Goal: Information Seeking & Learning: Find specific fact

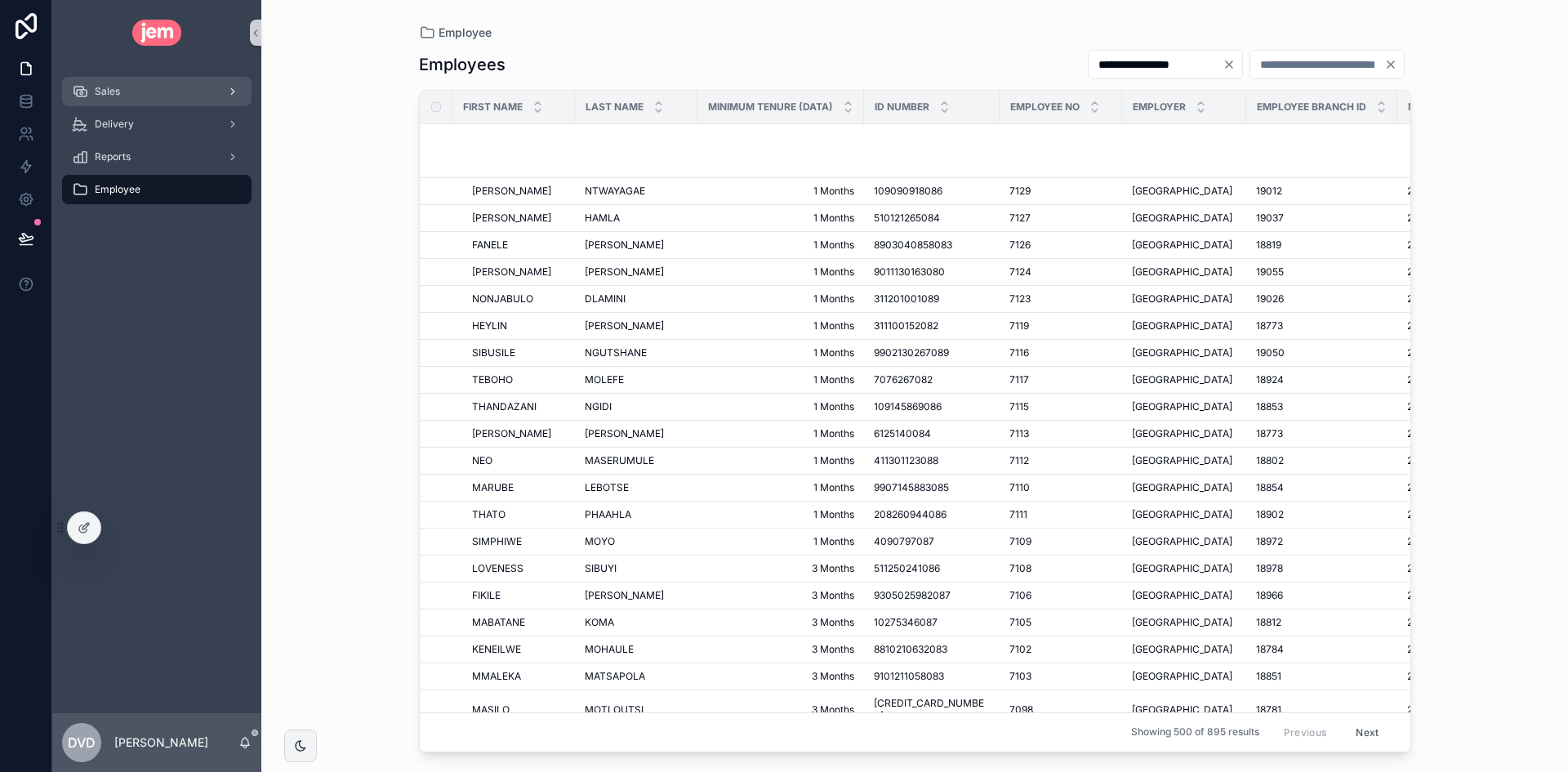
scroll to position [326, 0]
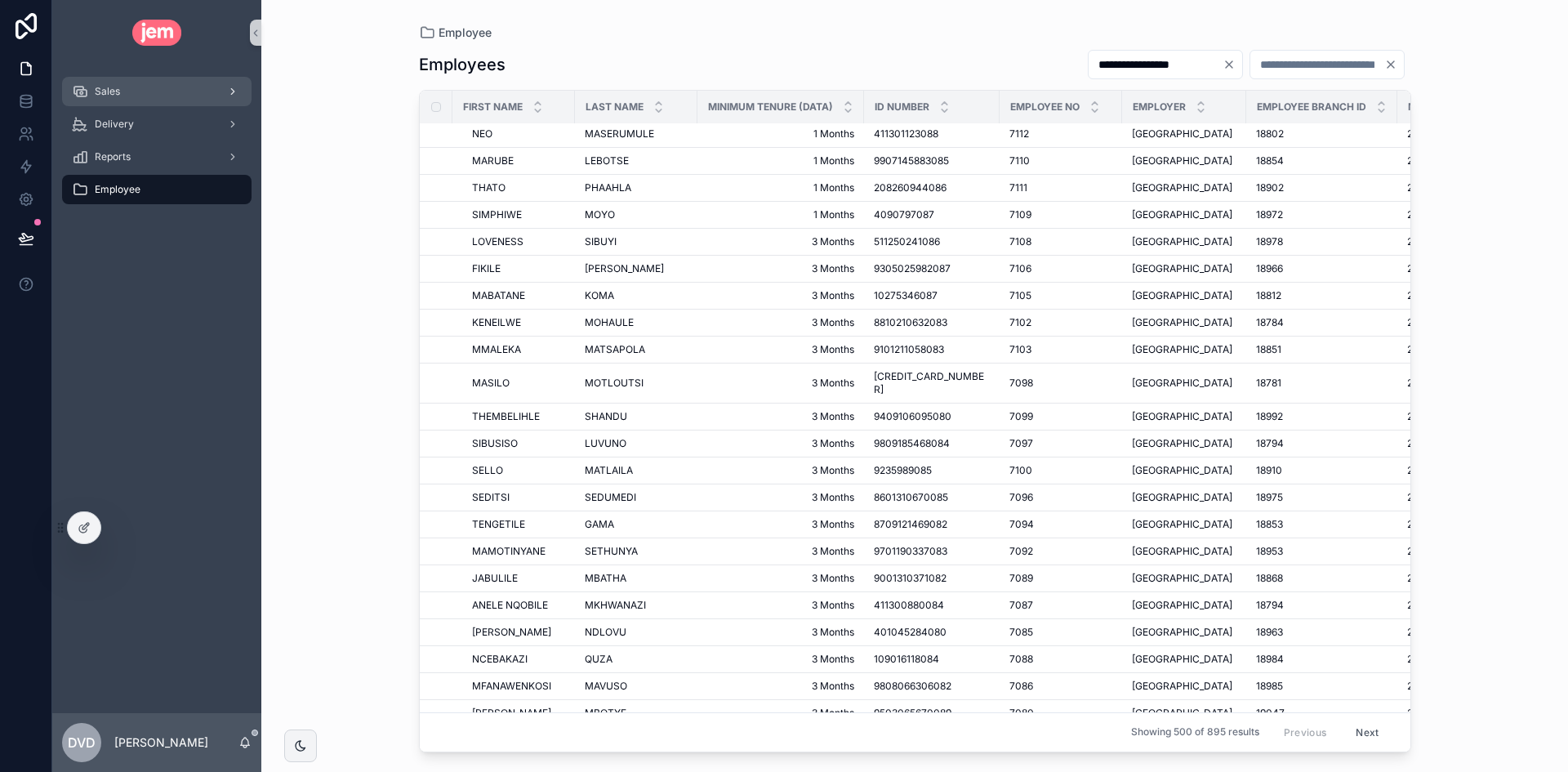
click at [96, 98] on div "Sales" at bounding box center [156, 91] width 170 height 26
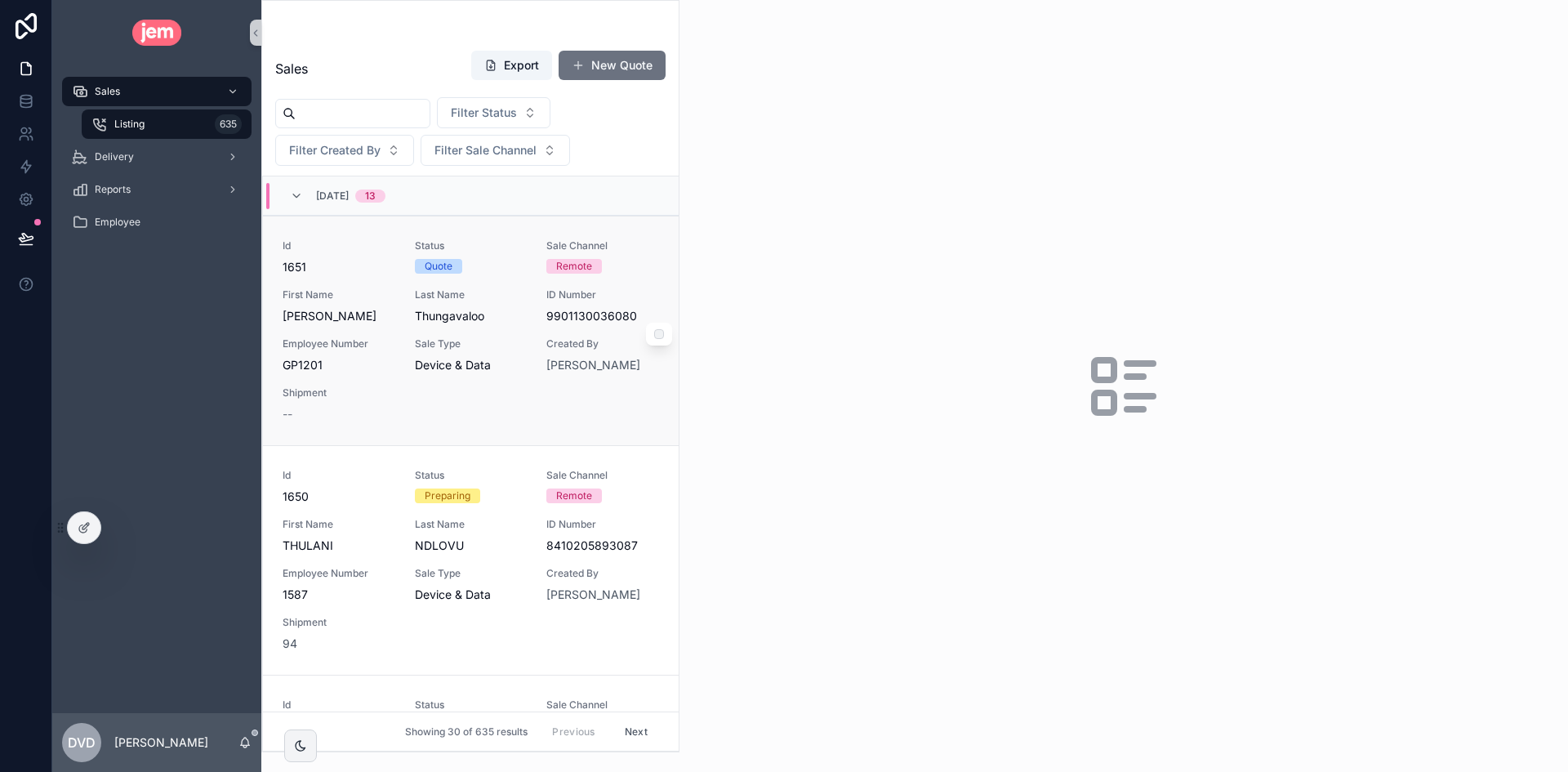
click at [523, 296] on div "Id 1651 Status Quote Sale Channel Remote First Name Yolene Last Name Thungavalo…" at bounding box center [471, 331] width 376 height 183
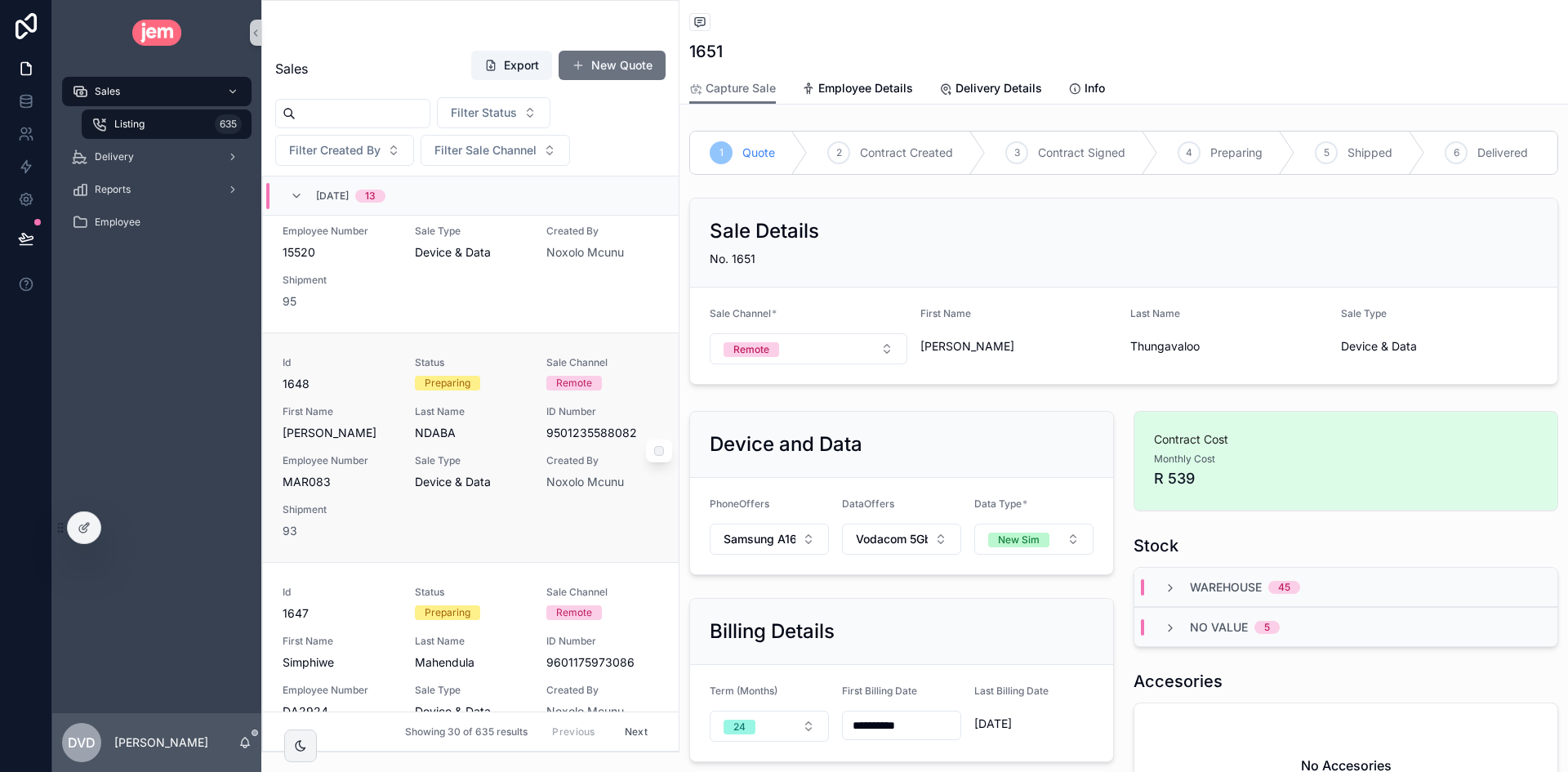
scroll to position [817, 0]
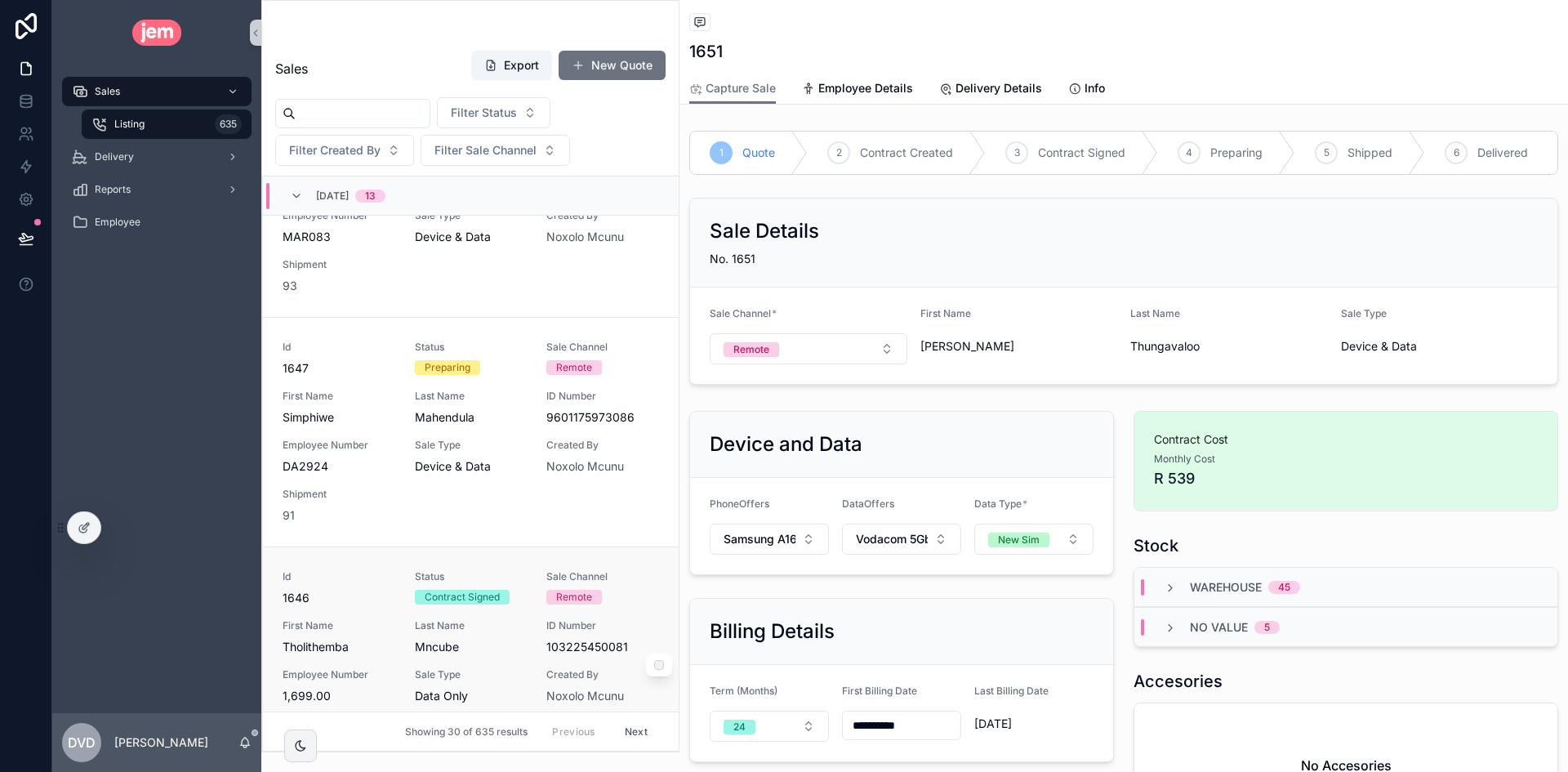
click at [508, 632] on span "Last Name" at bounding box center [471, 625] width 113 height 13
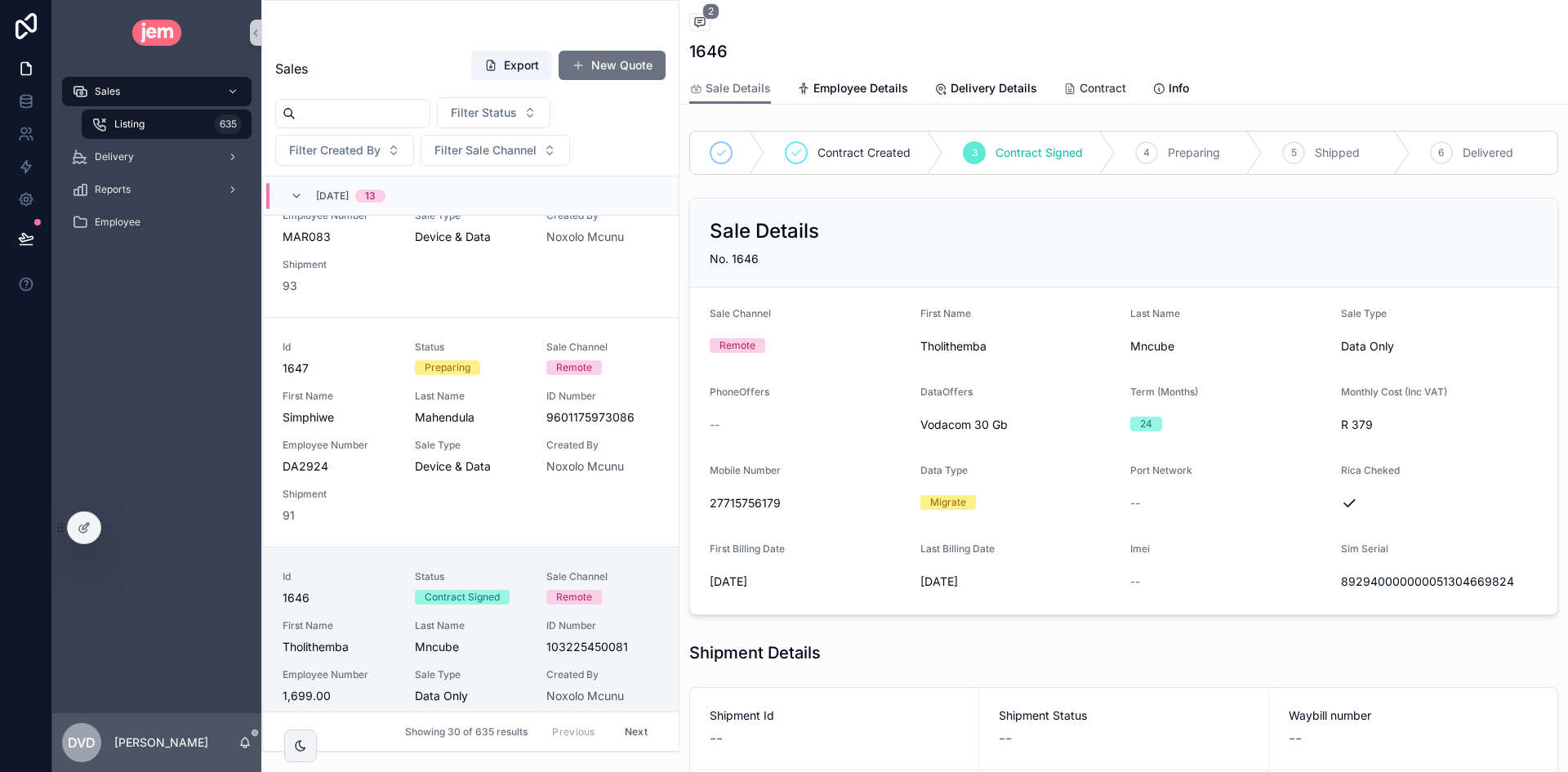
click at [1082, 76] on link "Contract" at bounding box center [1094, 89] width 63 height 33
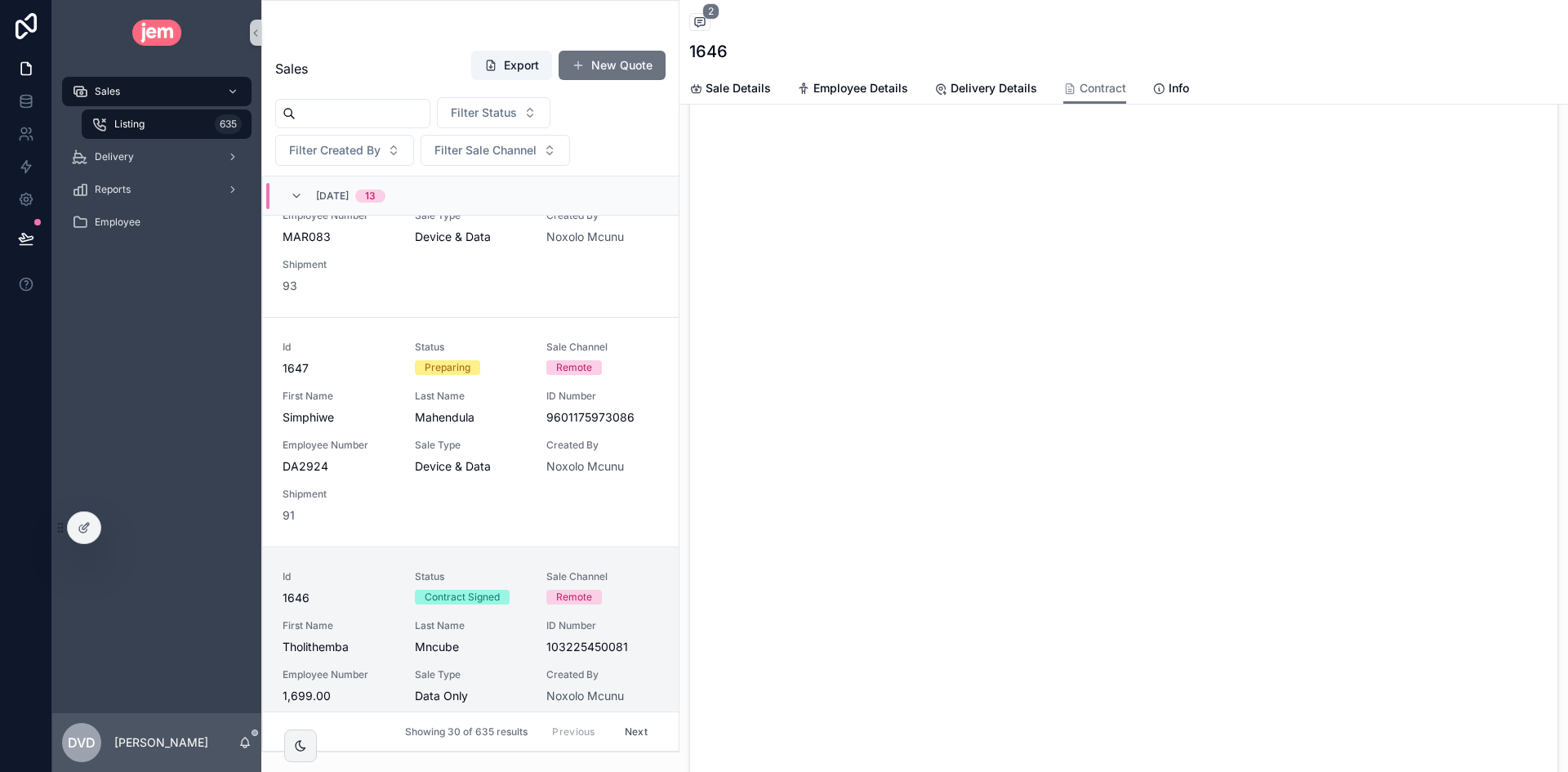
scroll to position [226, 0]
drag, startPoint x: 691, startPoint y: 18, endPoint x: 703, endPoint y: 21, distance: 12.4
click at [691, 18] on span "scrollable content" at bounding box center [699, 22] width 22 height 18
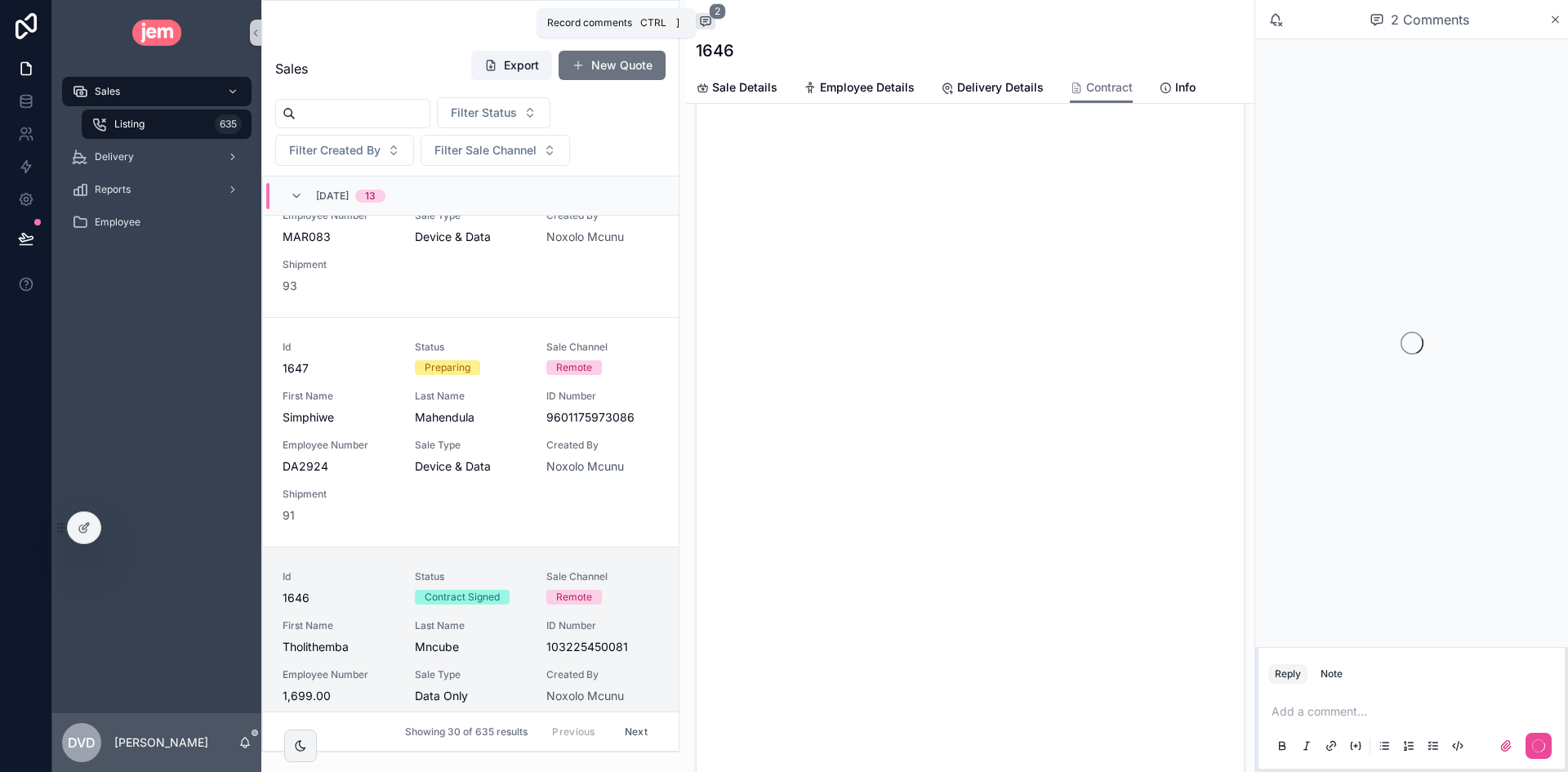
click at [704, 15] on icon "scrollable content" at bounding box center [706, 22] width 13 height 13
click at [705, 22] on icon "scrollable content" at bounding box center [704, 22] width 3 height 0
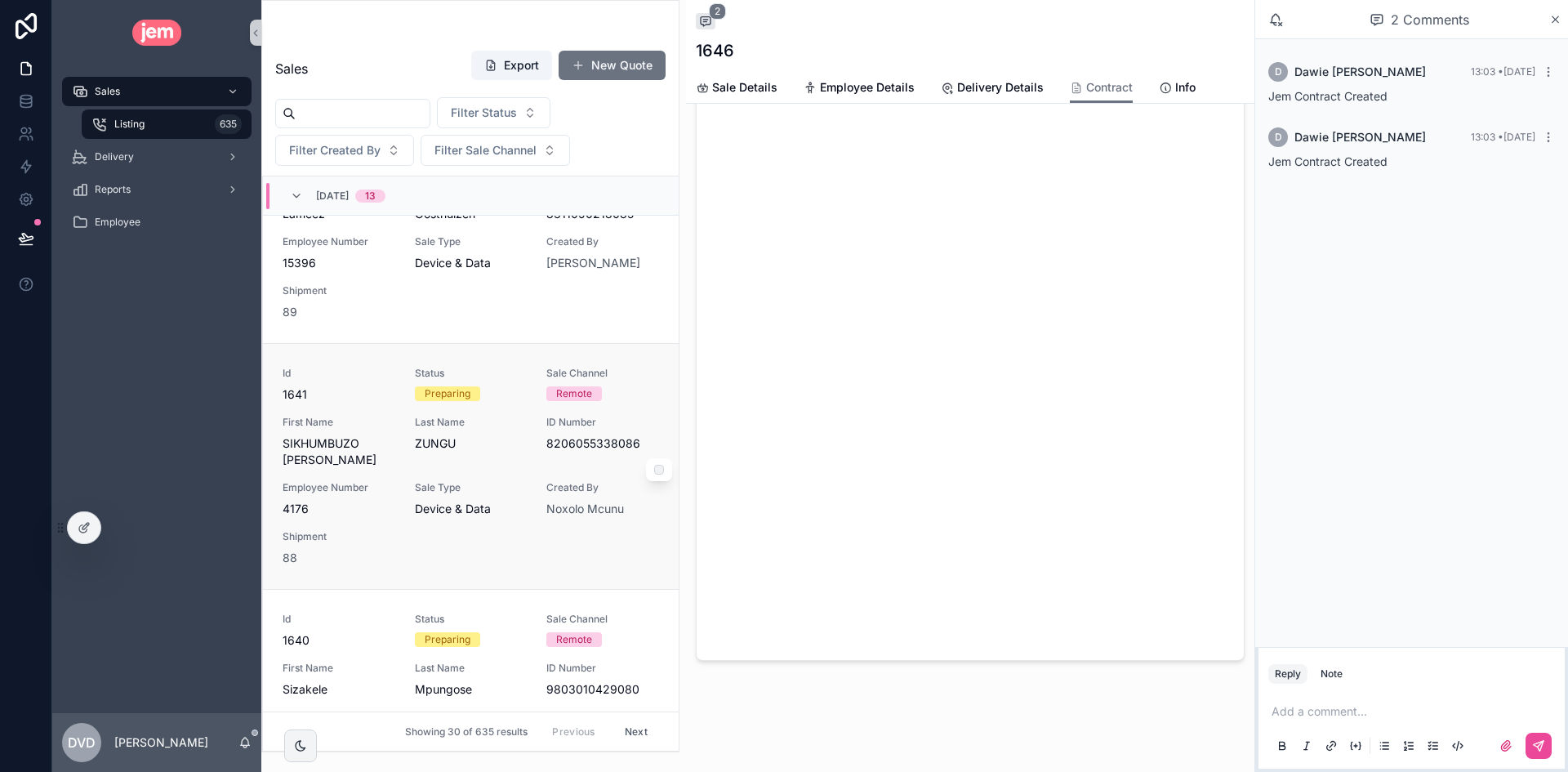
scroll to position [1775, 0]
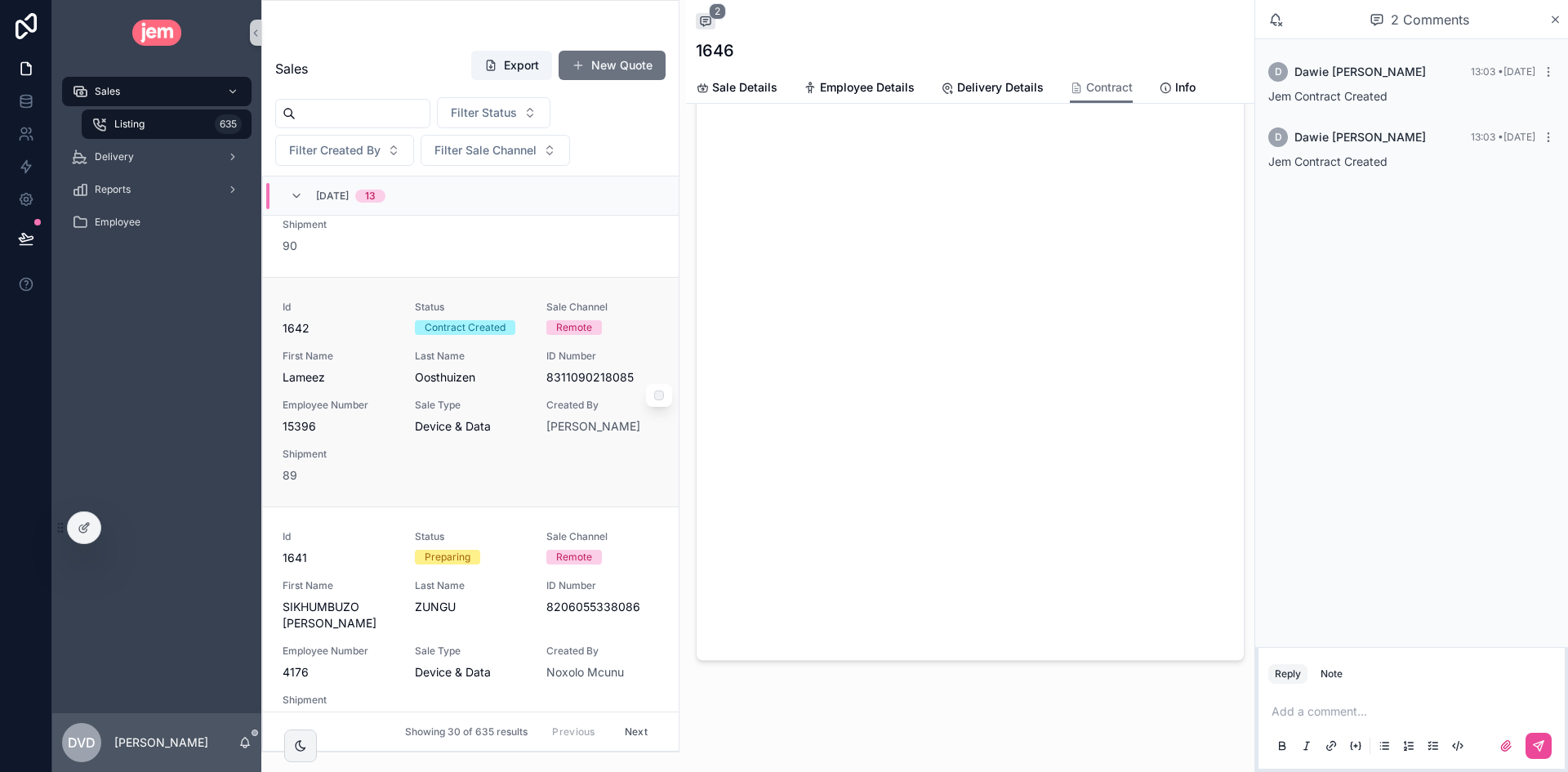
click at [506, 407] on div "Id 1642 Status Contract Created Sale Channel Remote First Name Lameez Last Name…" at bounding box center [471, 392] width 376 height 183
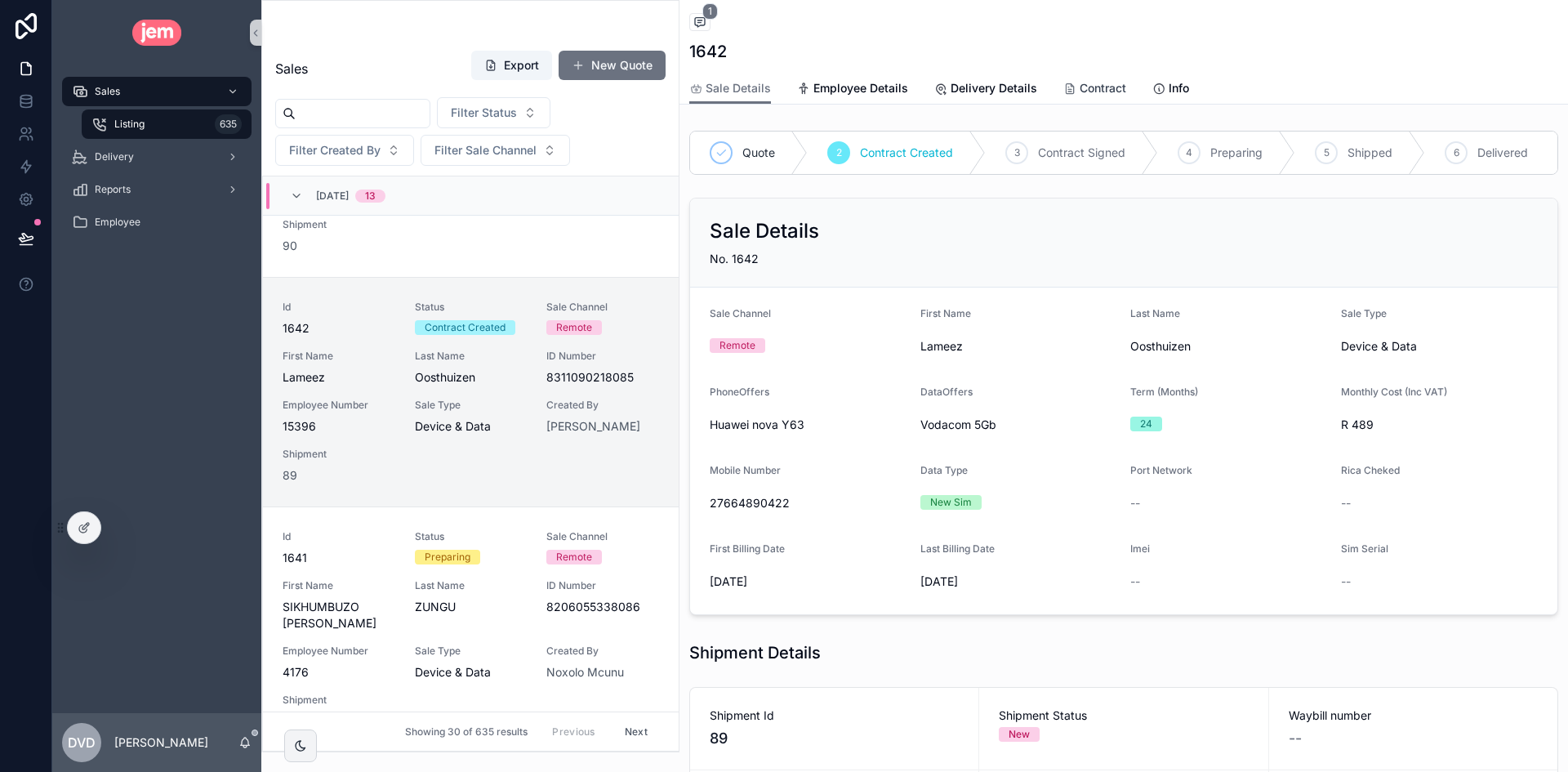
click at [1079, 90] on span "Contract" at bounding box center [1103, 87] width 47 height 16
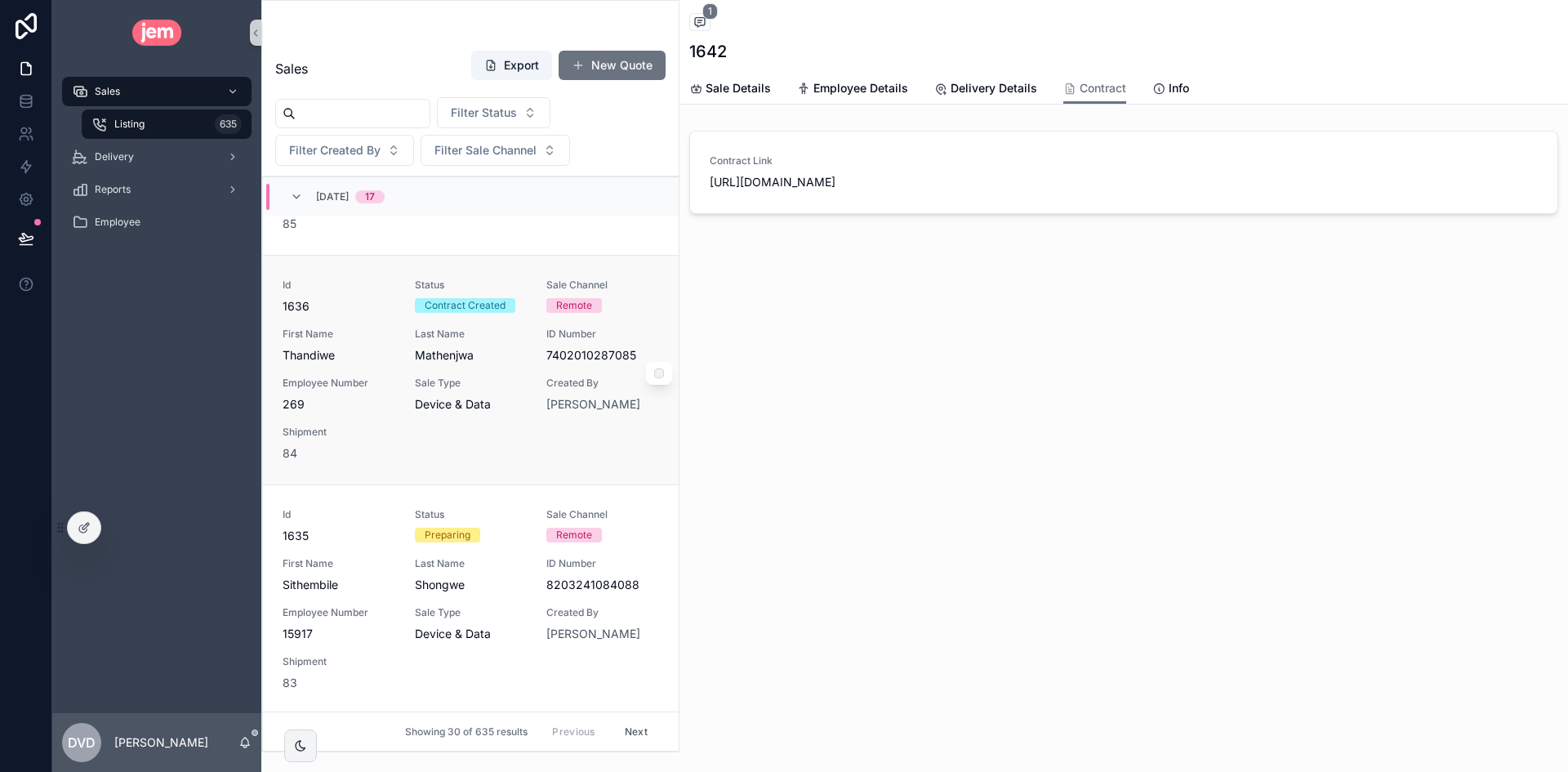
scroll to position [3245, 0]
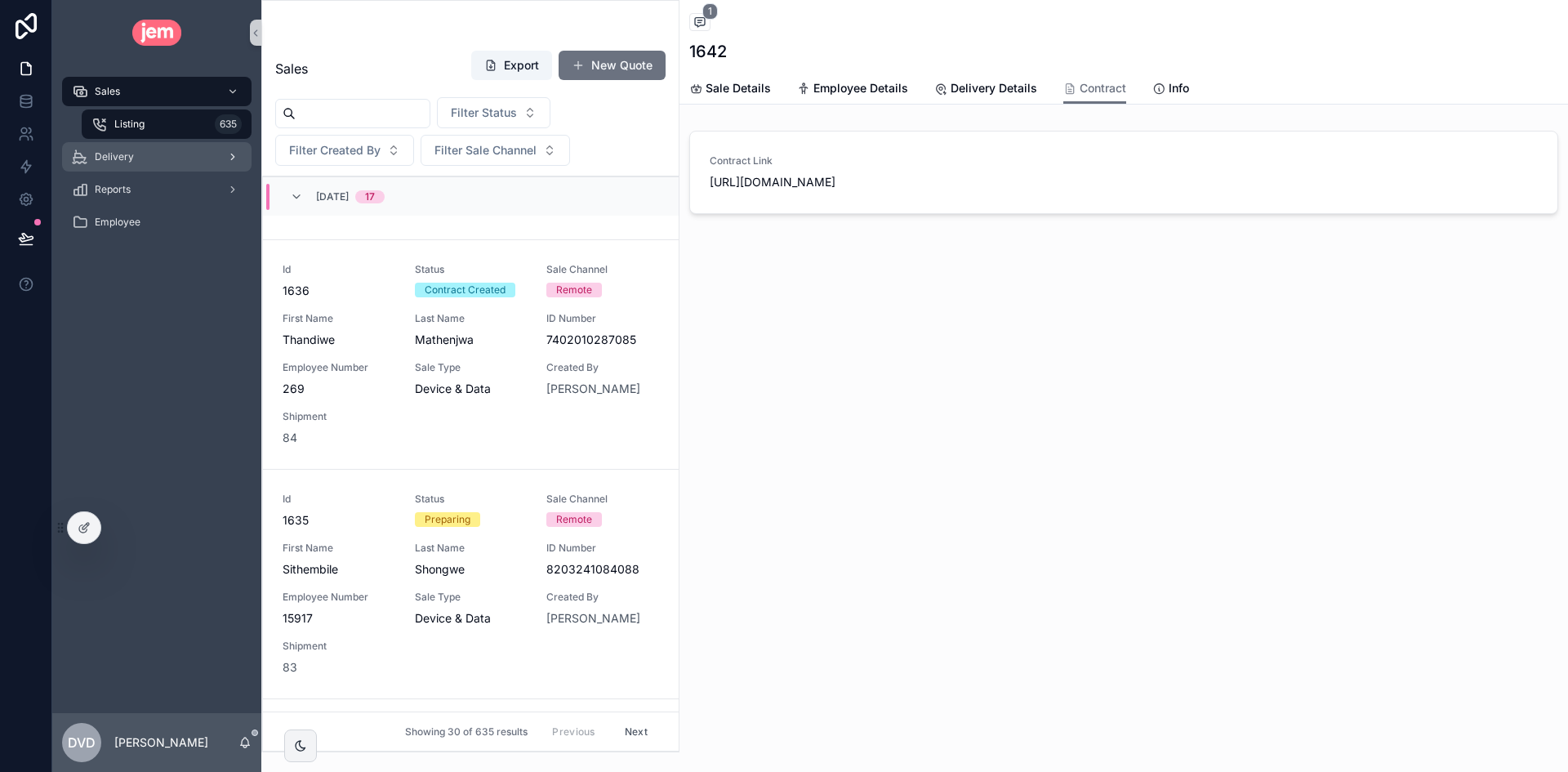
click at [149, 165] on div "Delivery" at bounding box center [156, 157] width 170 height 26
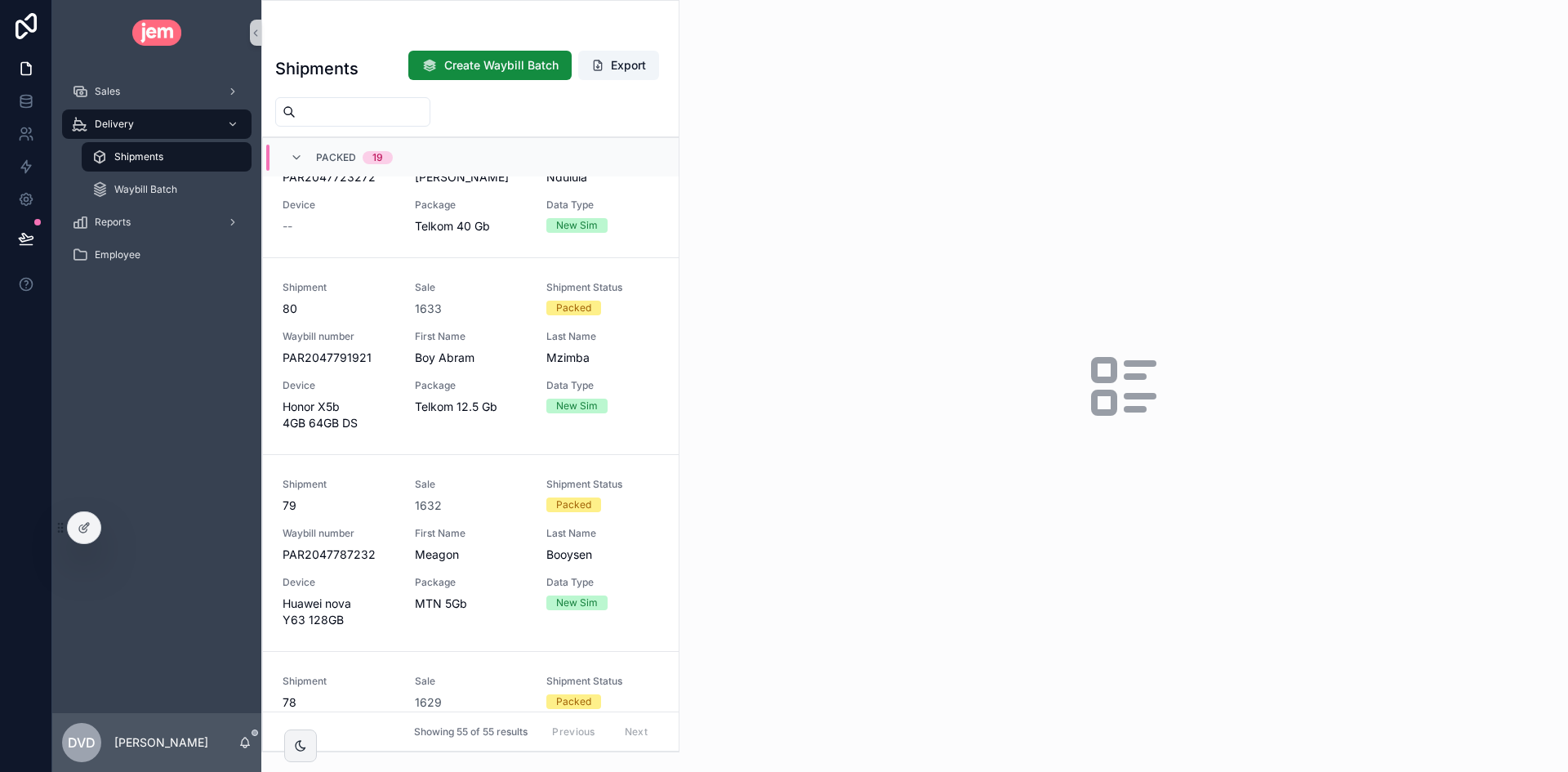
scroll to position [2450, 0]
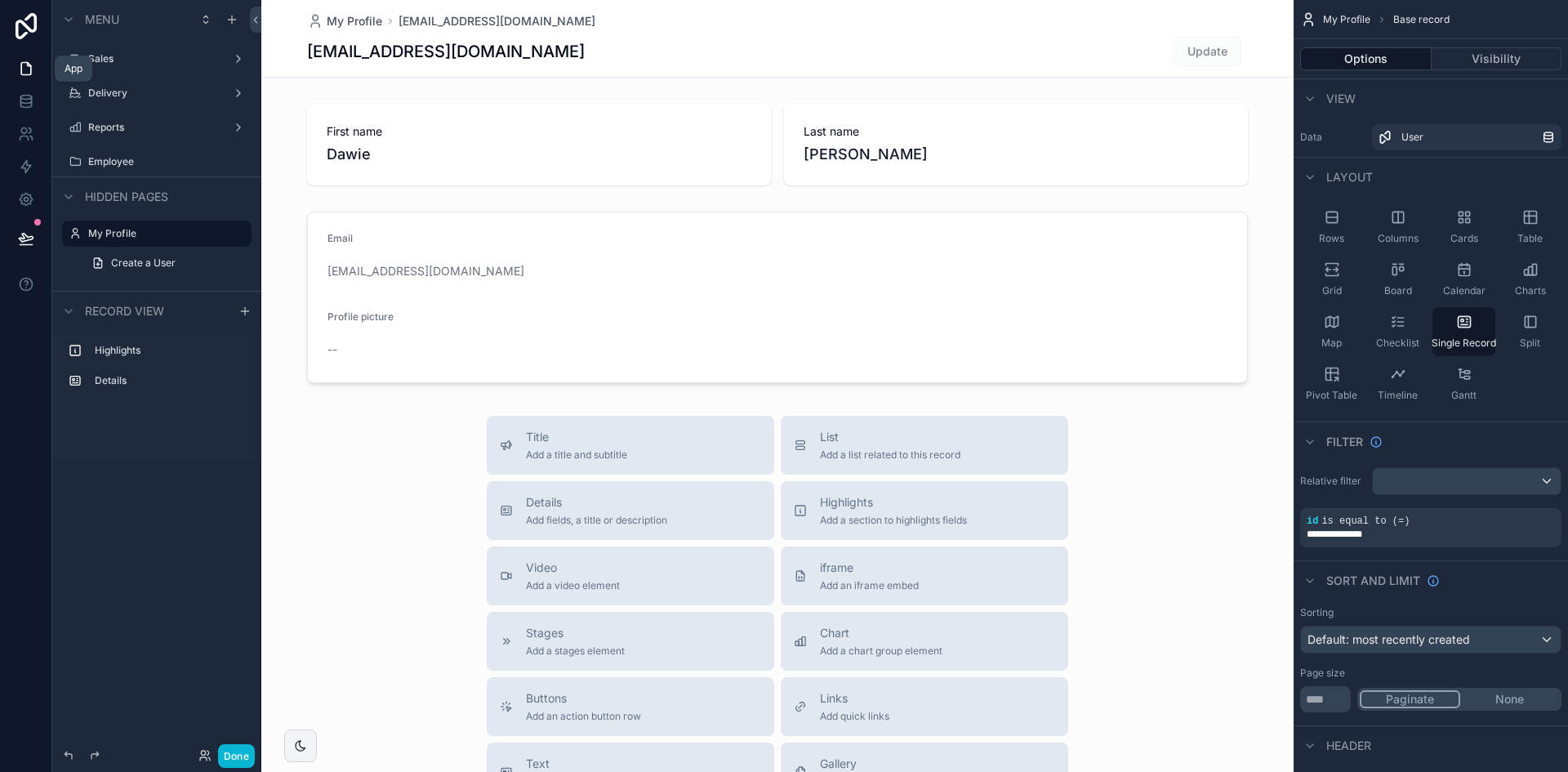
click at [24, 69] on icon at bounding box center [25, 68] width 16 height 16
click at [126, 154] on div "Employee" at bounding box center [157, 162] width 137 height 20
click at [178, 164] on label "Employee" at bounding box center [153, 162] width 131 height 13
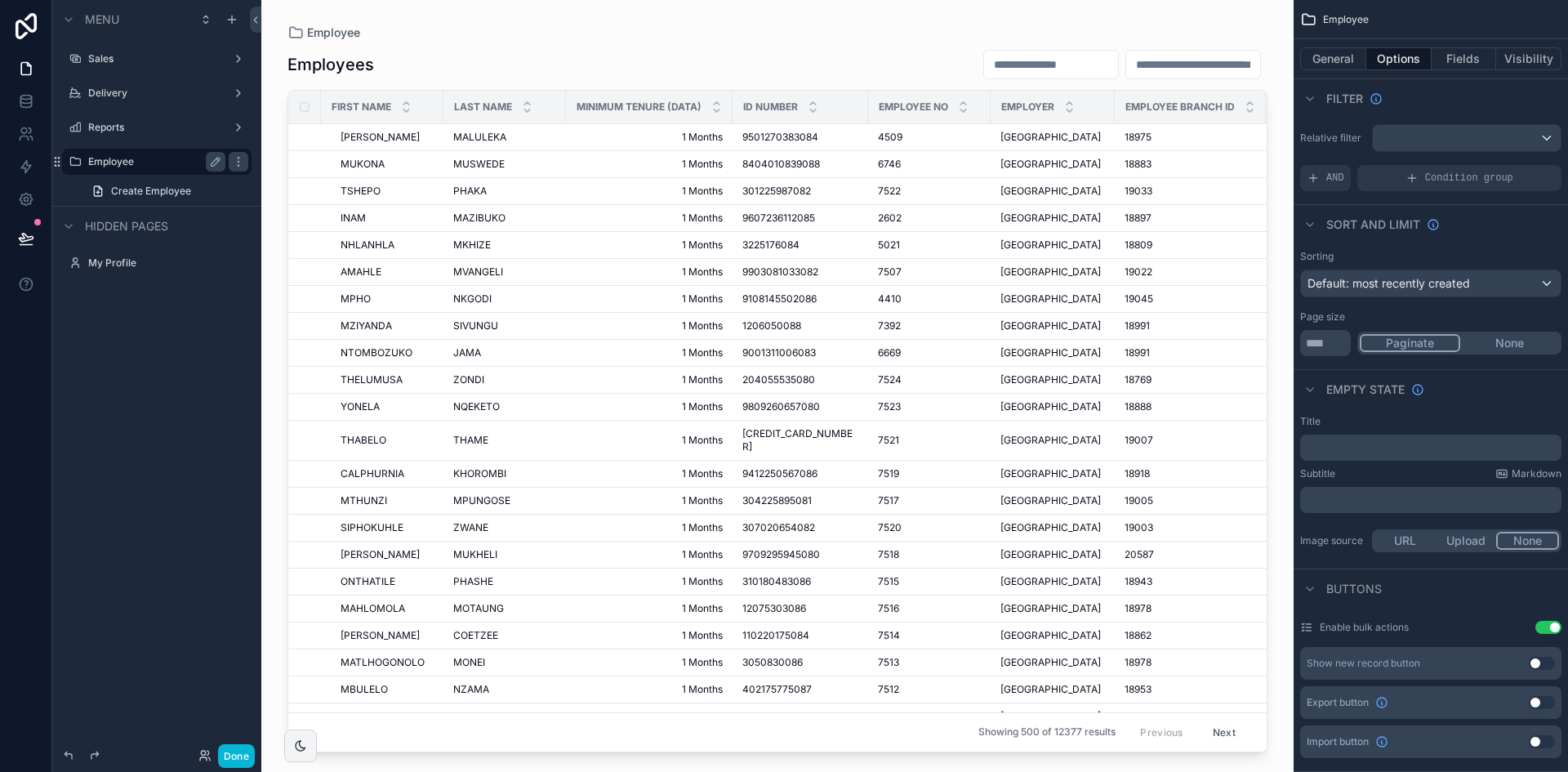
click at [1035, 59] on div "scrollable content" at bounding box center [777, 376] width 1032 height 752
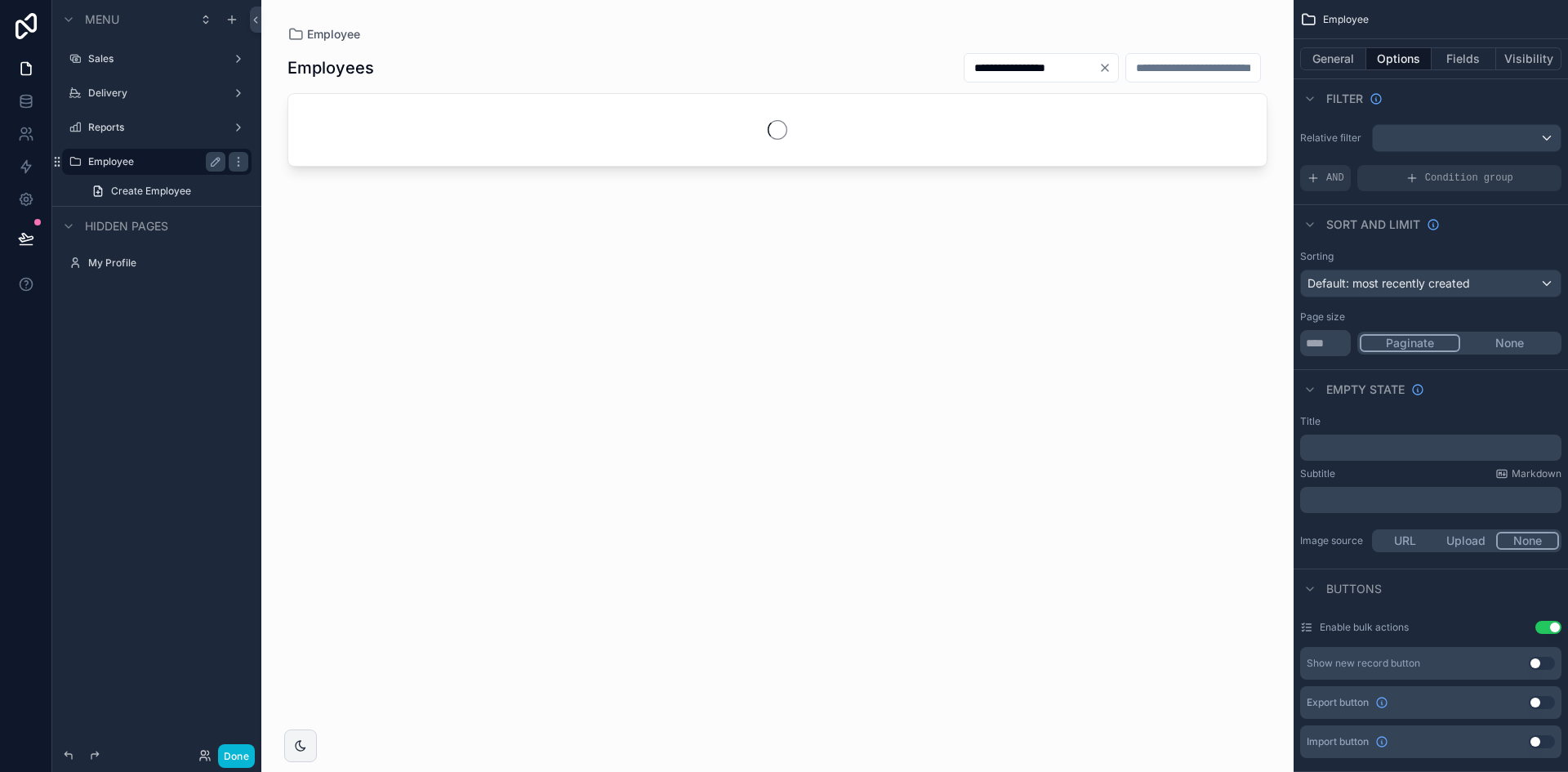
type input "**********"
click at [1129, 77] on input "scrollable content" at bounding box center [1193, 68] width 133 height 23
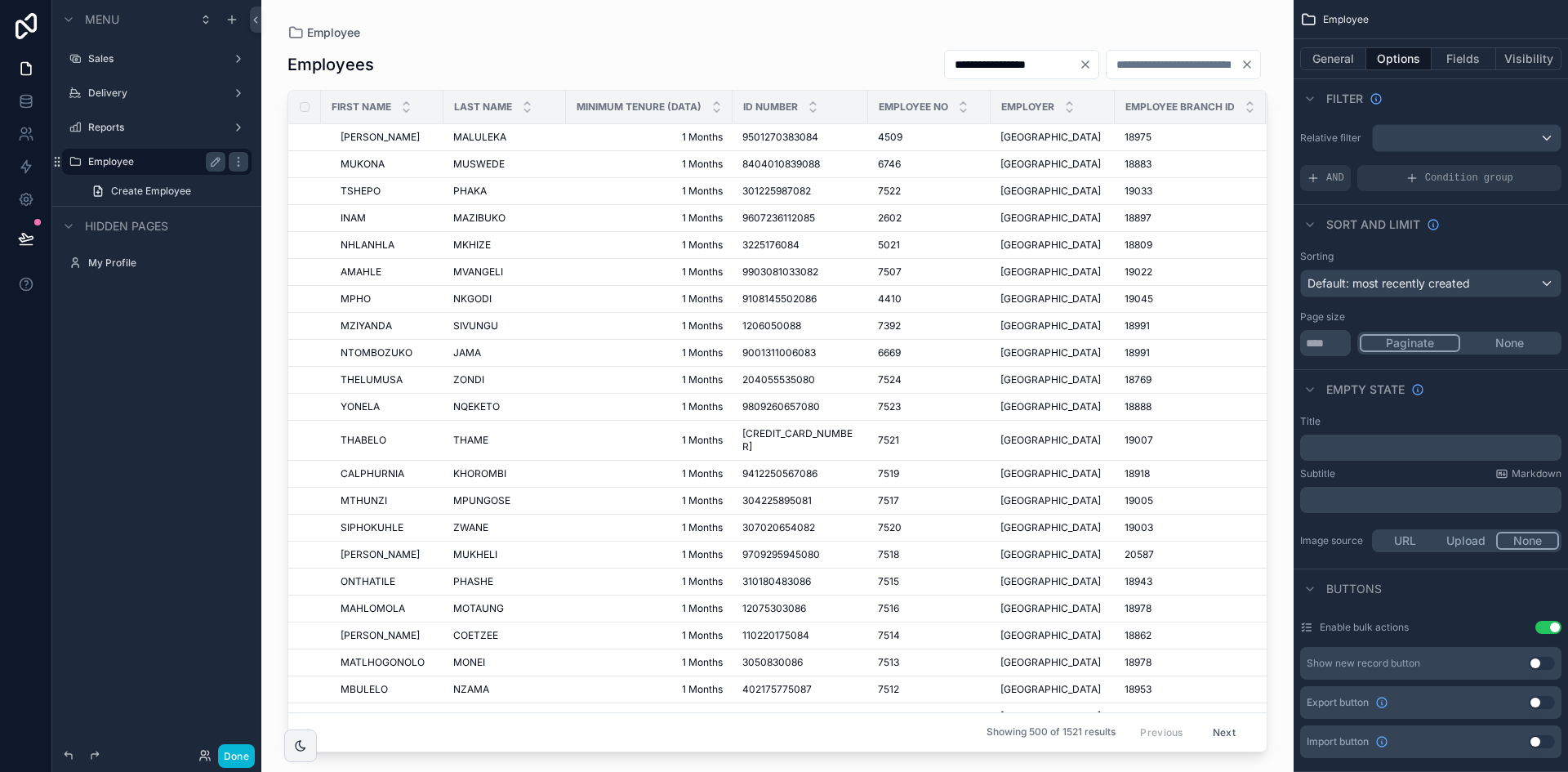
type input "*"
click at [825, 40] on div "**********" at bounding box center [777, 396] width 980 height 713
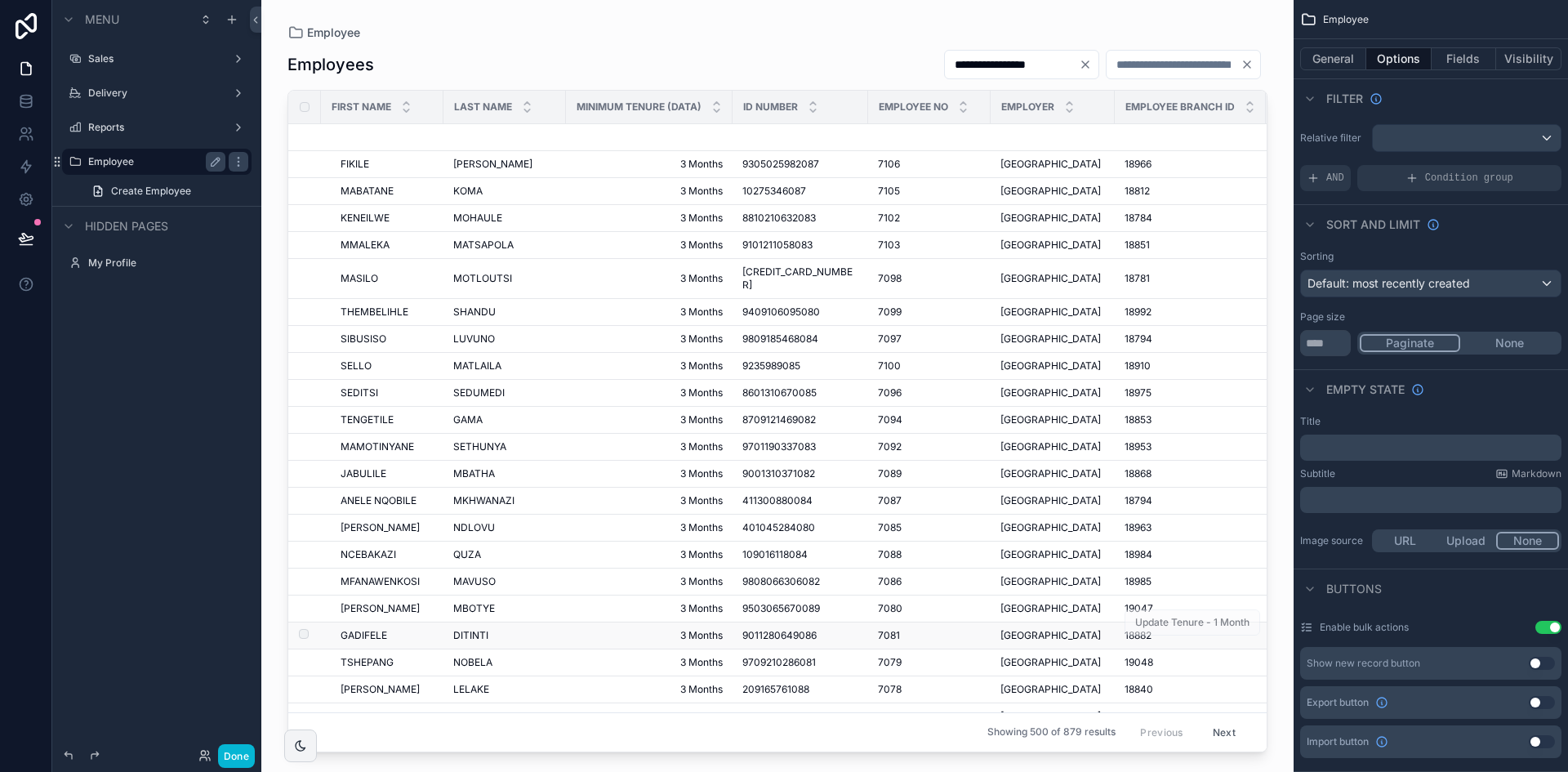
scroll to position [326, 0]
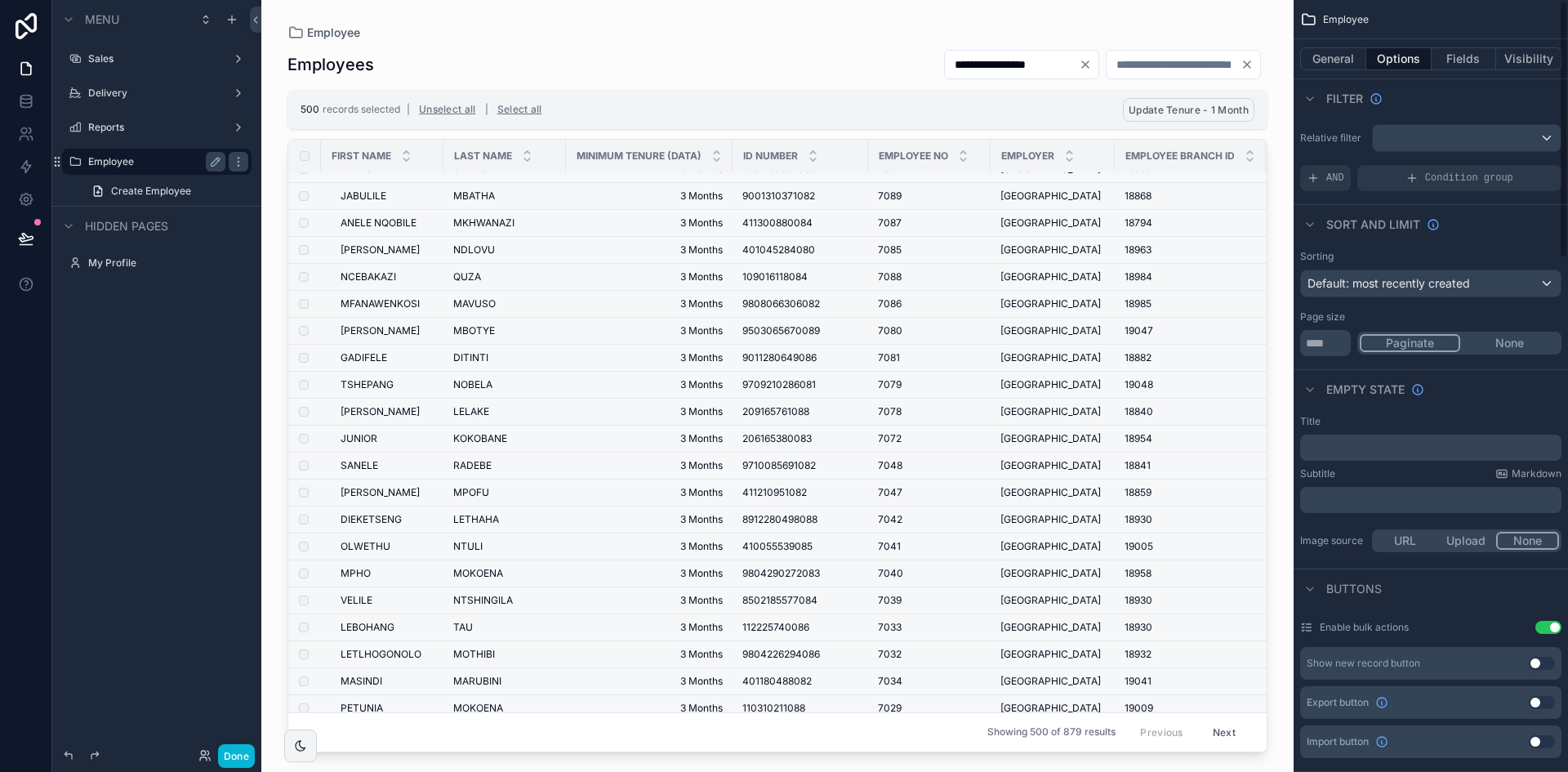
click at [1182, 109] on span "Update Tenure - 1 Month" at bounding box center [1188, 109] width 120 height 12
drag, startPoint x: 1256, startPoint y: 71, endPoint x: 1271, endPoint y: 146, distance: 76.5
click at [1257, 71] on button "scrollable content" at bounding box center [1252, 78] width 20 height 20
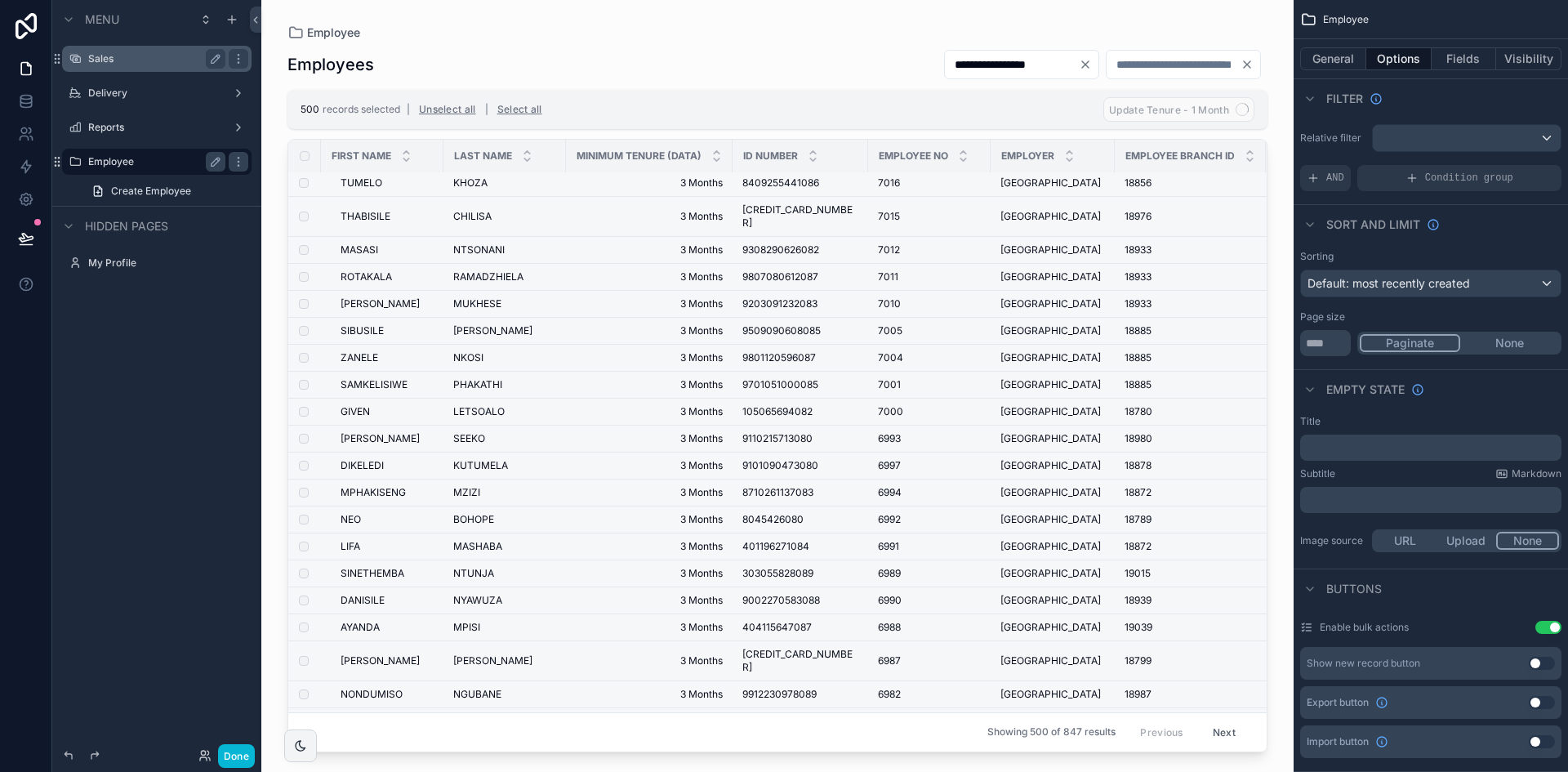
click at [146, 65] on label "Sales" at bounding box center [153, 59] width 131 height 13
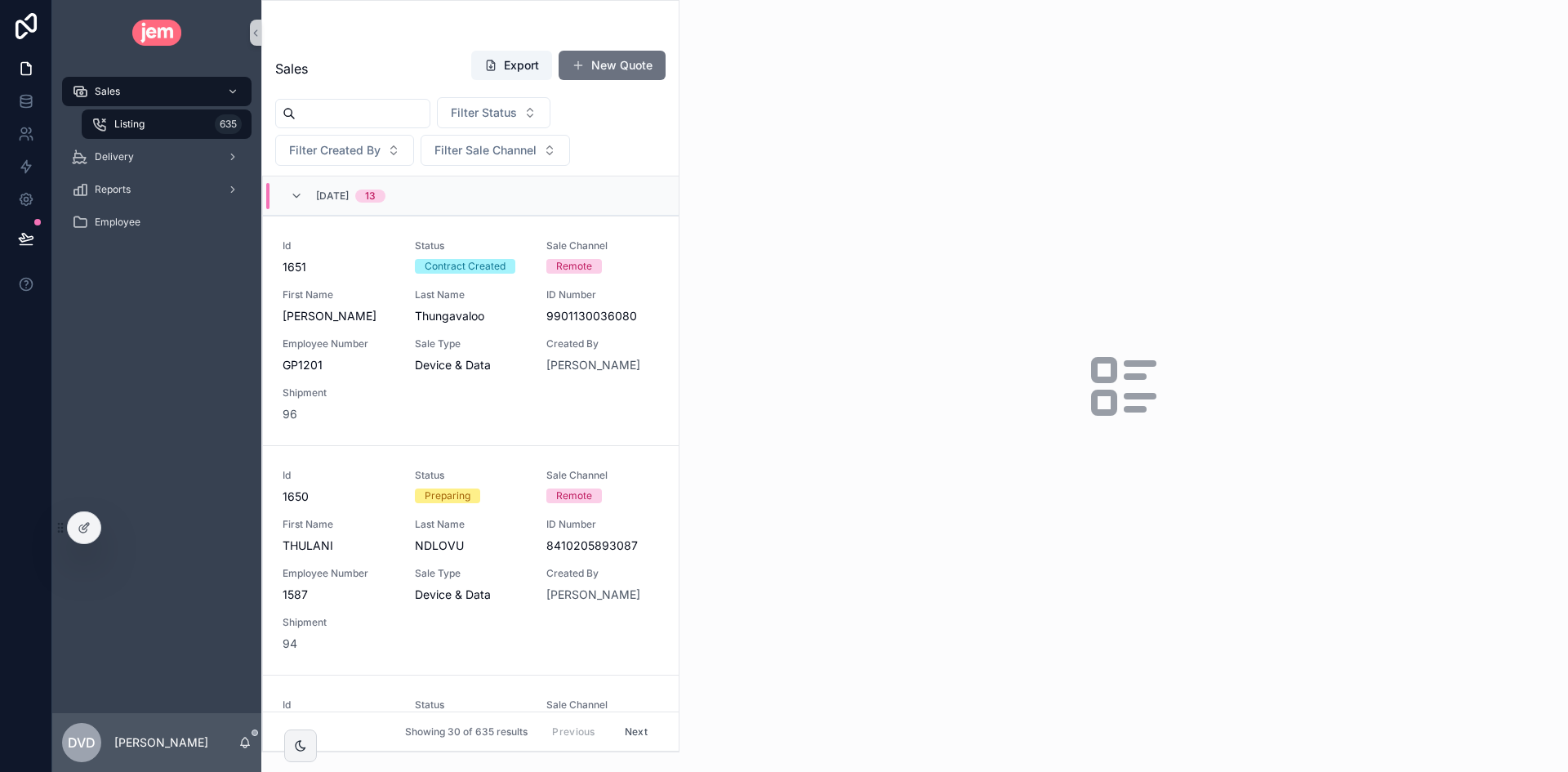
click at [395, 108] on input "scrollable content" at bounding box center [362, 114] width 133 height 23
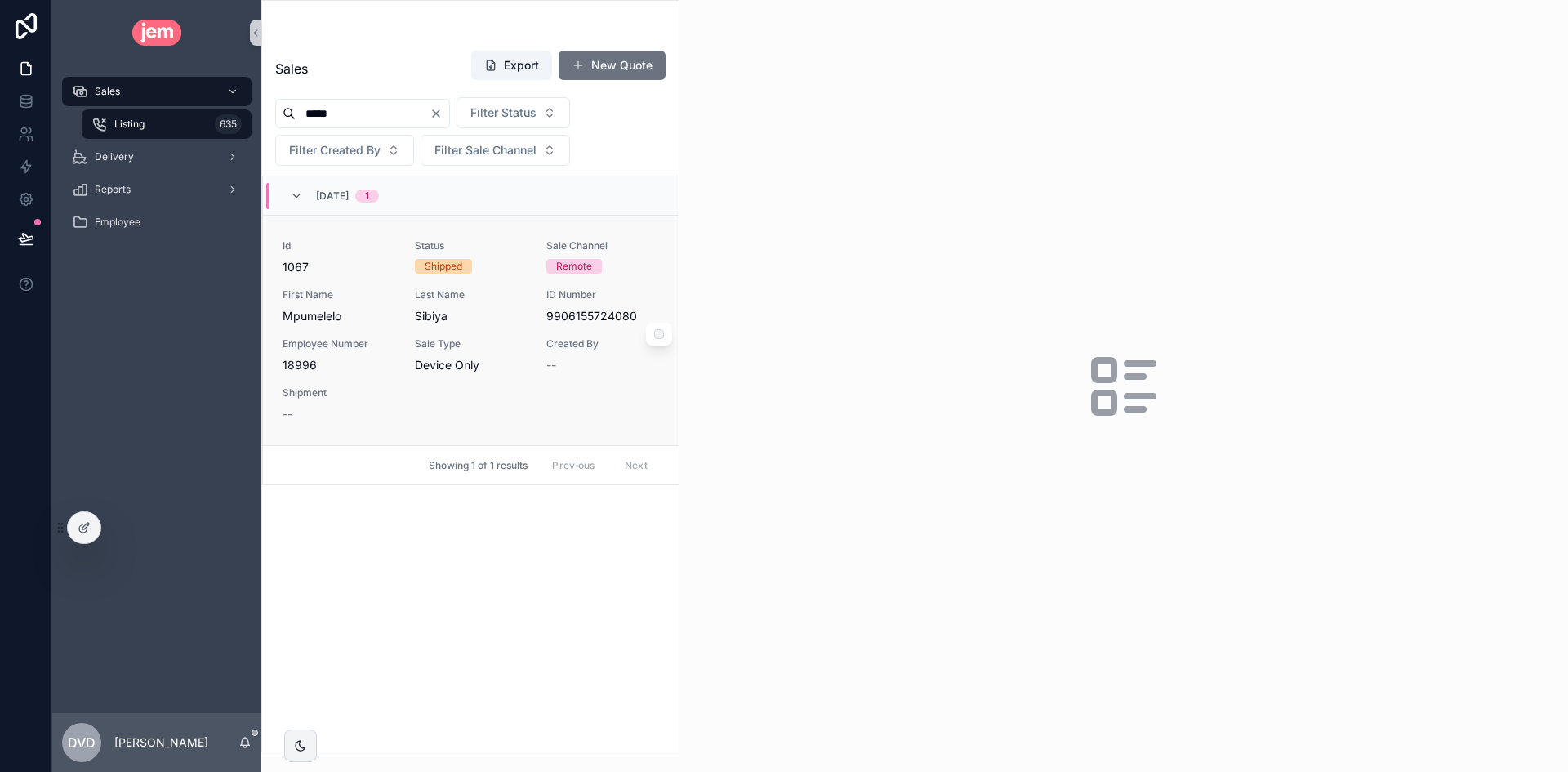
click at [513, 328] on div "Id 1067 Status Shipped Sale Channel Remote First Name Mpumelelo Last Name Sibiy…" at bounding box center [471, 331] width 376 height 183
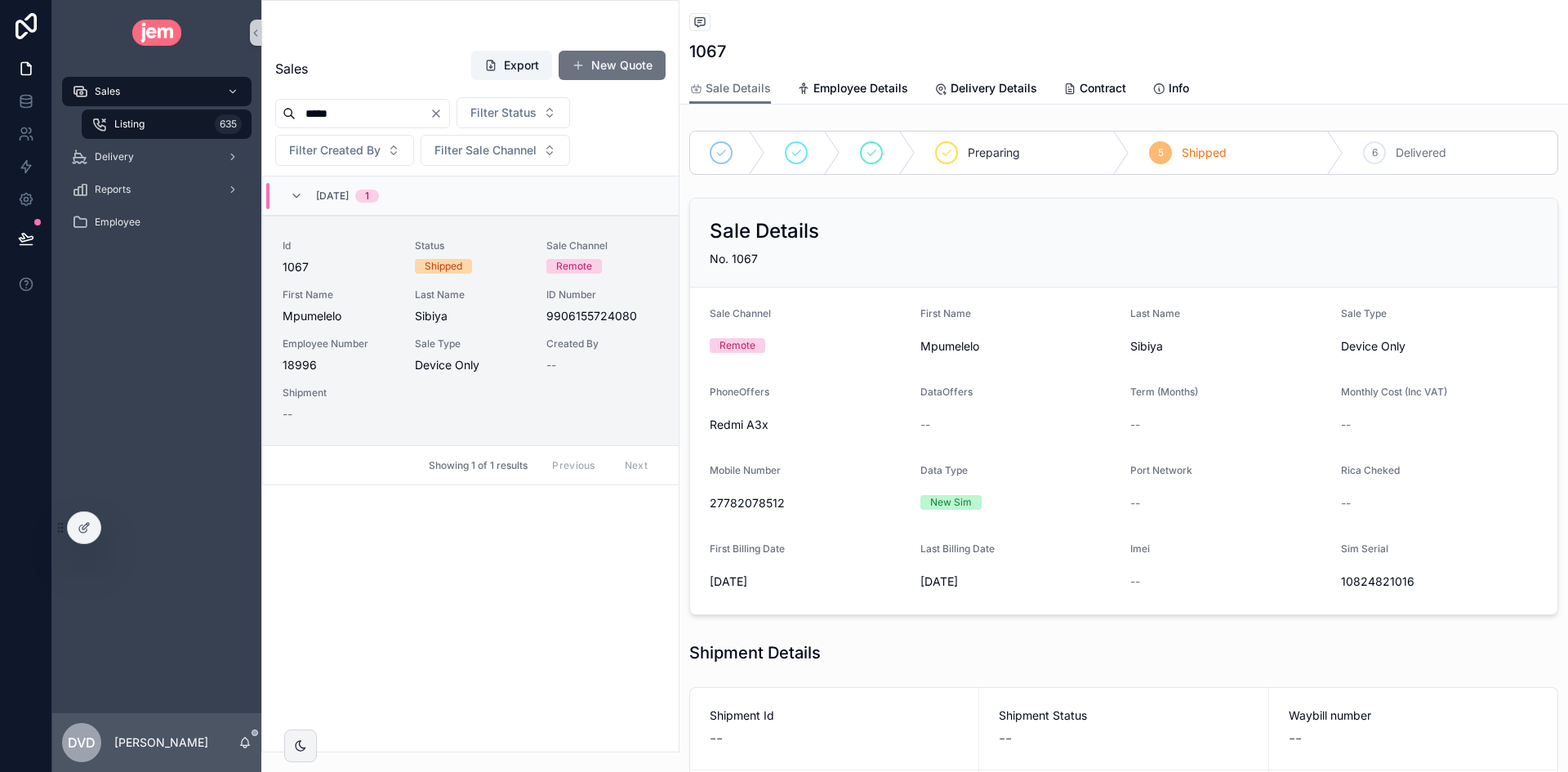
click at [417, 121] on input "*****" at bounding box center [362, 114] width 133 height 23
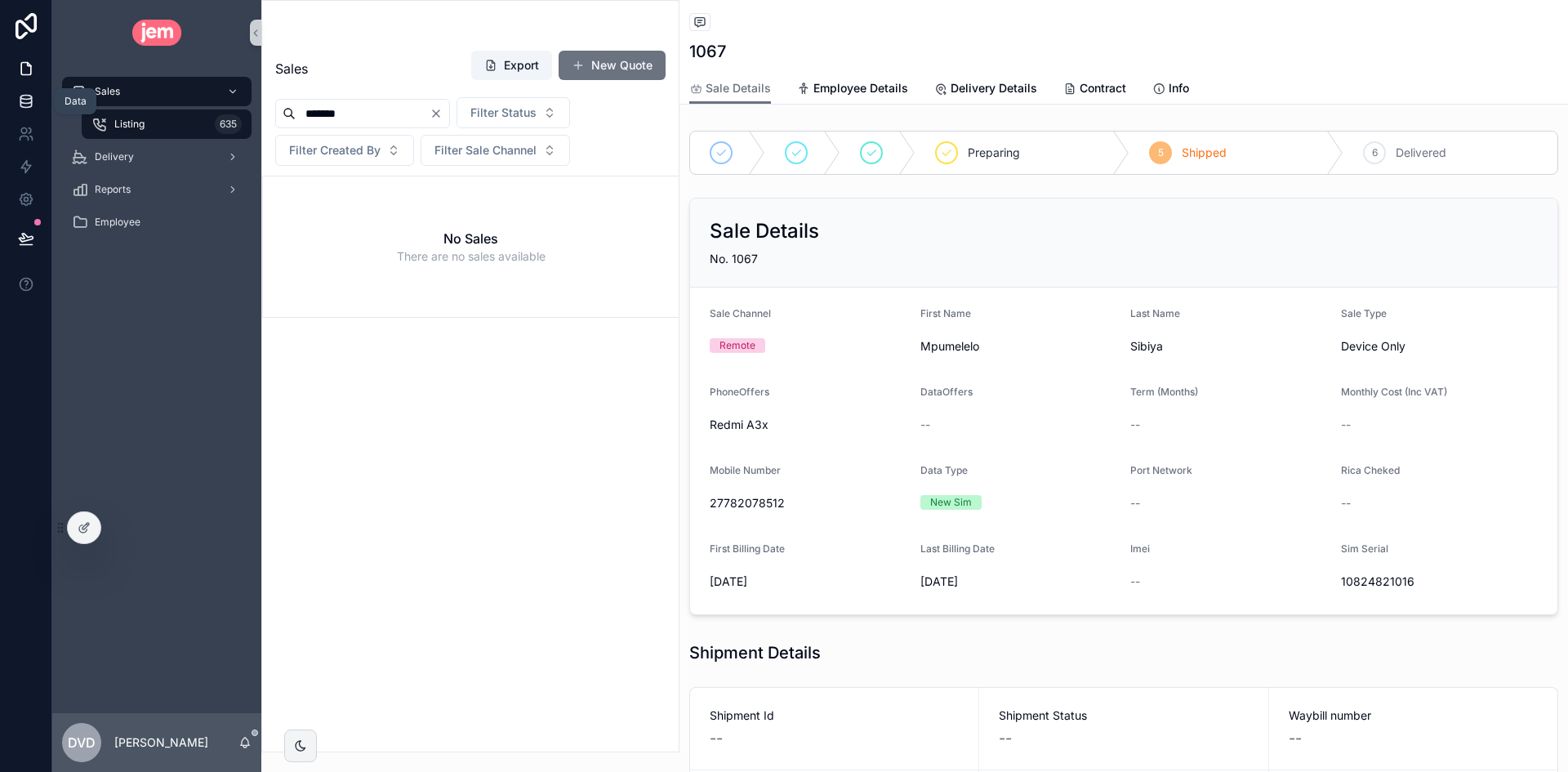
type input "*******"
click at [39, 97] on link at bounding box center [25, 101] width 52 height 33
click at [606, 65] on button "New Quote" at bounding box center [612, 65] width 107 height 29
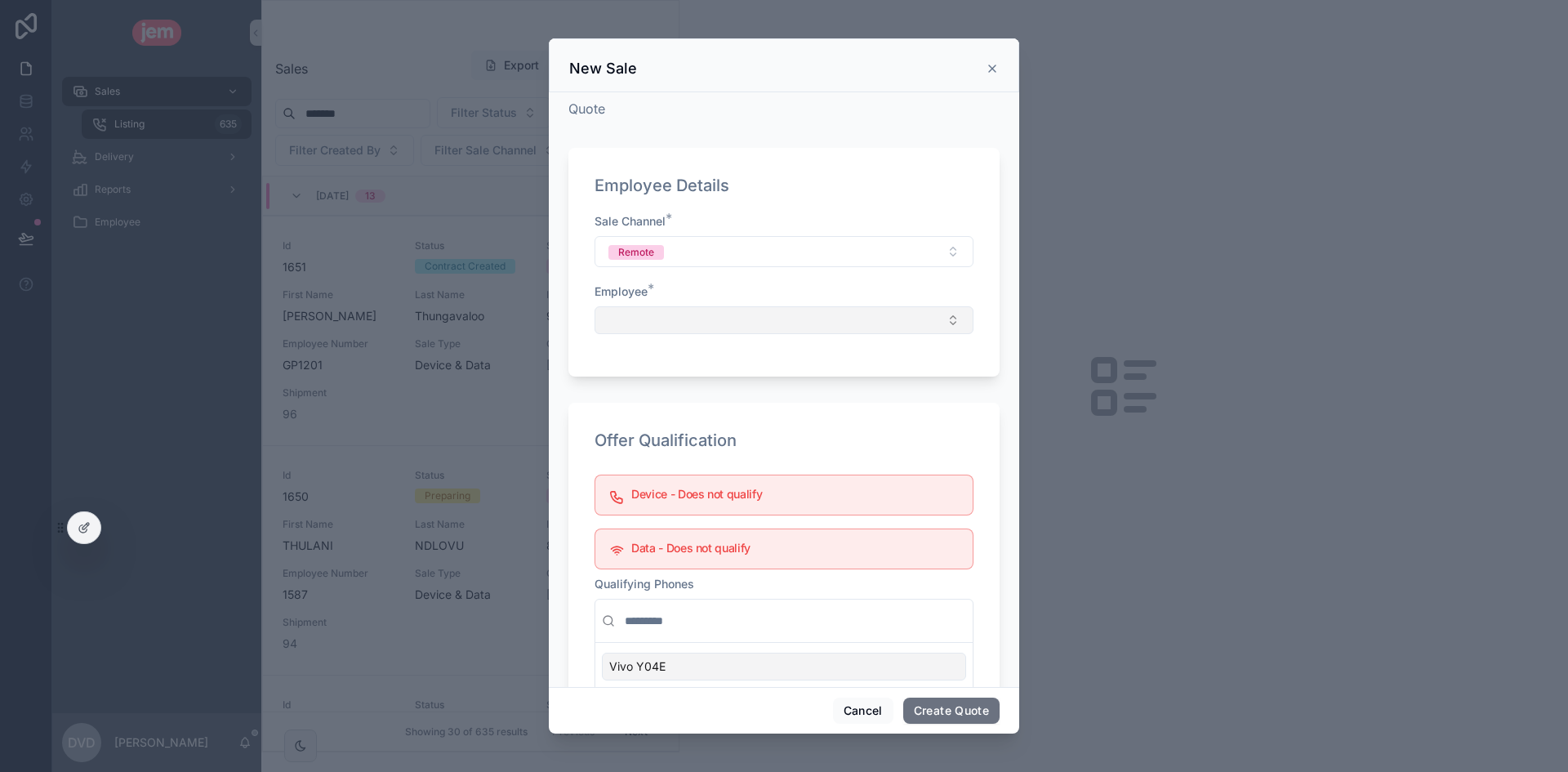
click at [698, 310] on button "Select Button" at bounding box center [783, 321] width 379 height 28
type input "**********"
click at [990, 264] on div "Quote Employee Details Sale Channel * Remote Employee * Offer Qualification Dev…" at bounding box center [784, 389] width 470 height 594
click at [991, 66] on icon "scrollable content" at bounding box center [992, 69] width 13 height 13
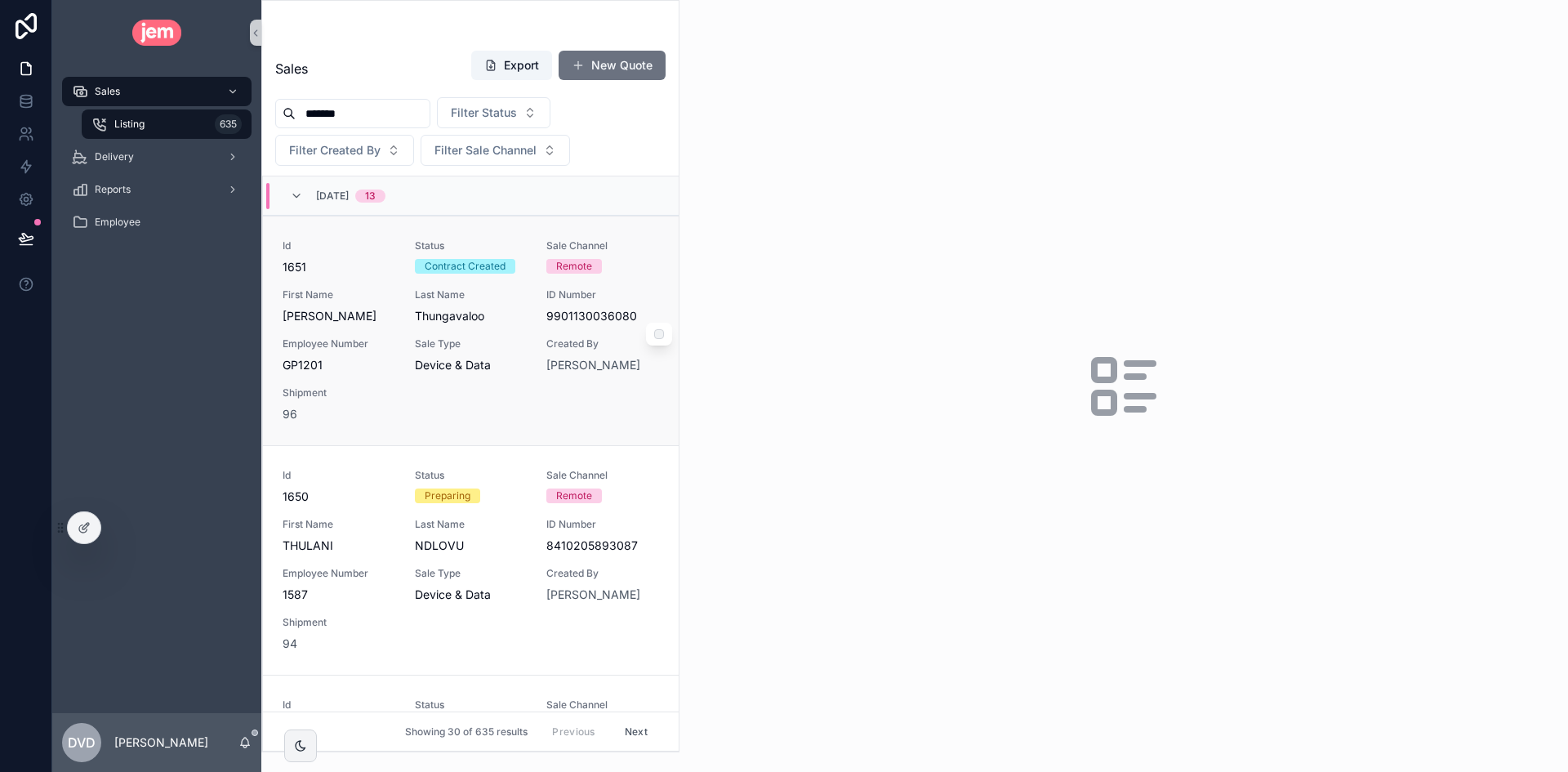
click at [488, 376] on div "Id 1651 Status Contract Created Sale Channel Remote First Name Yolene Last Name…" at bounding box center [471, 331] width 376 height 183
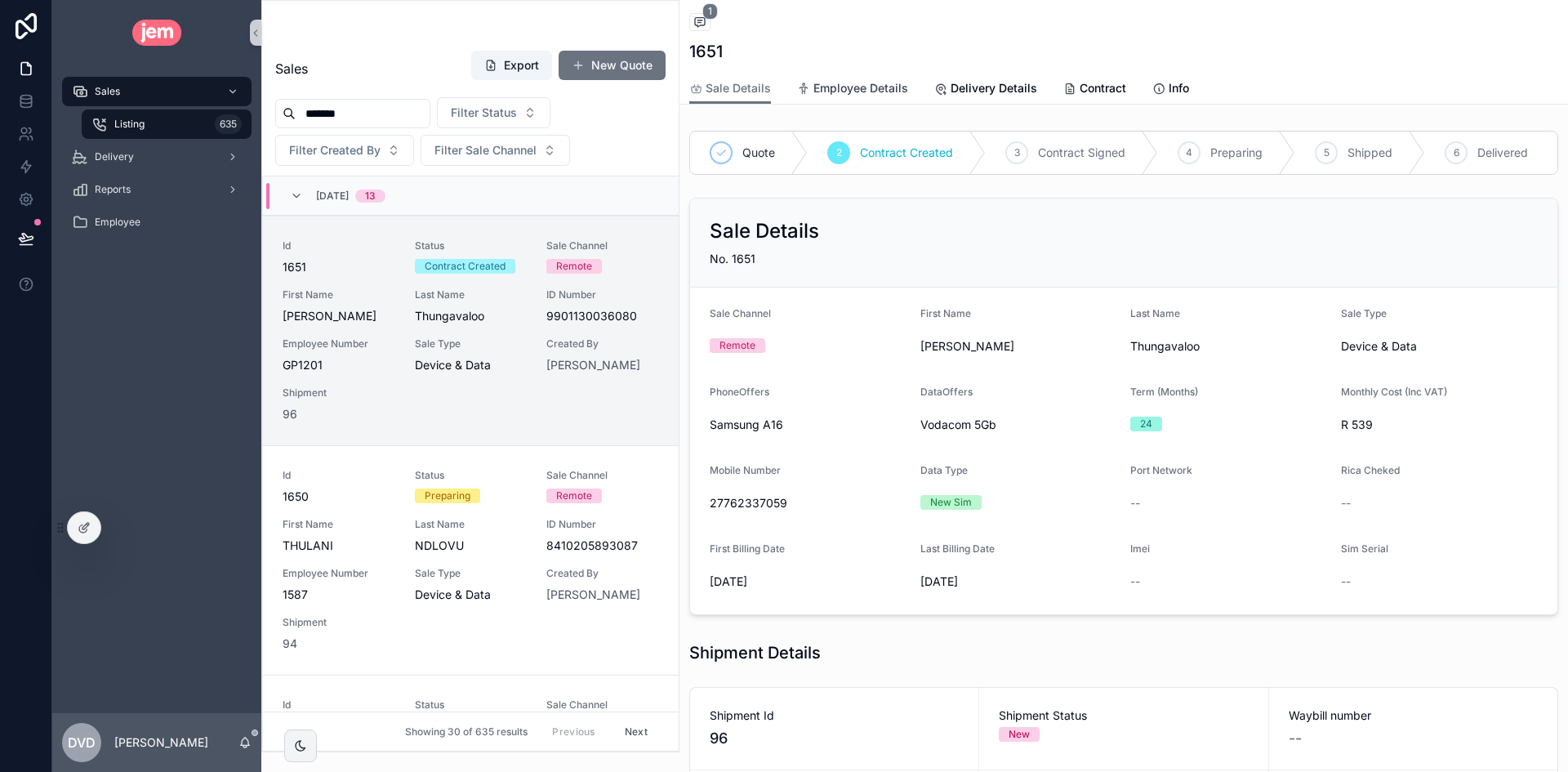
click at [862, 90] on span "Employee Details" at bounding box center [860, 87] width 95 height 16
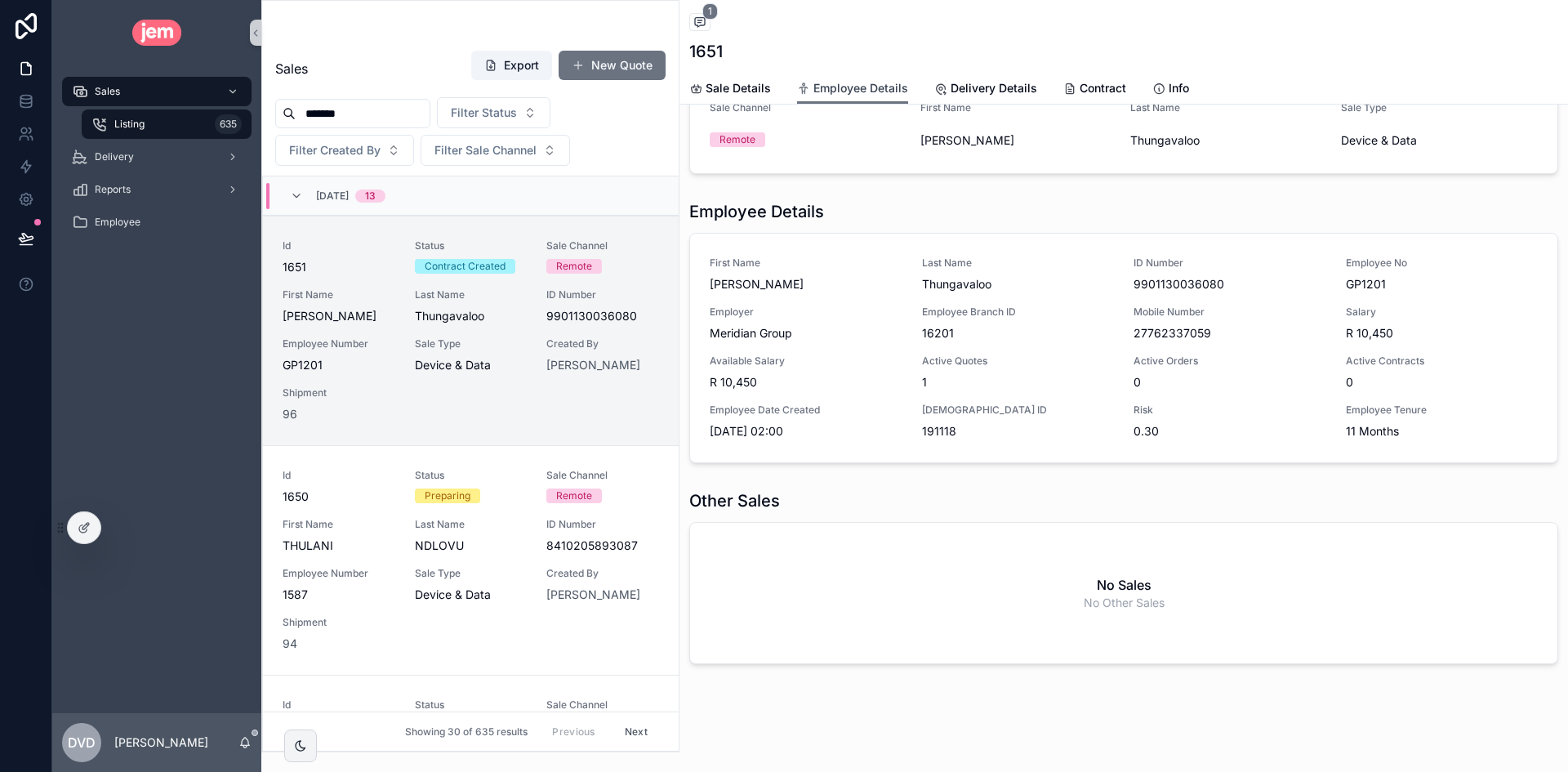
scroll to position [221, 0]
click at [705, 23] on icon "scrollable content" at bounding box center [699, 23] width 9 height 9
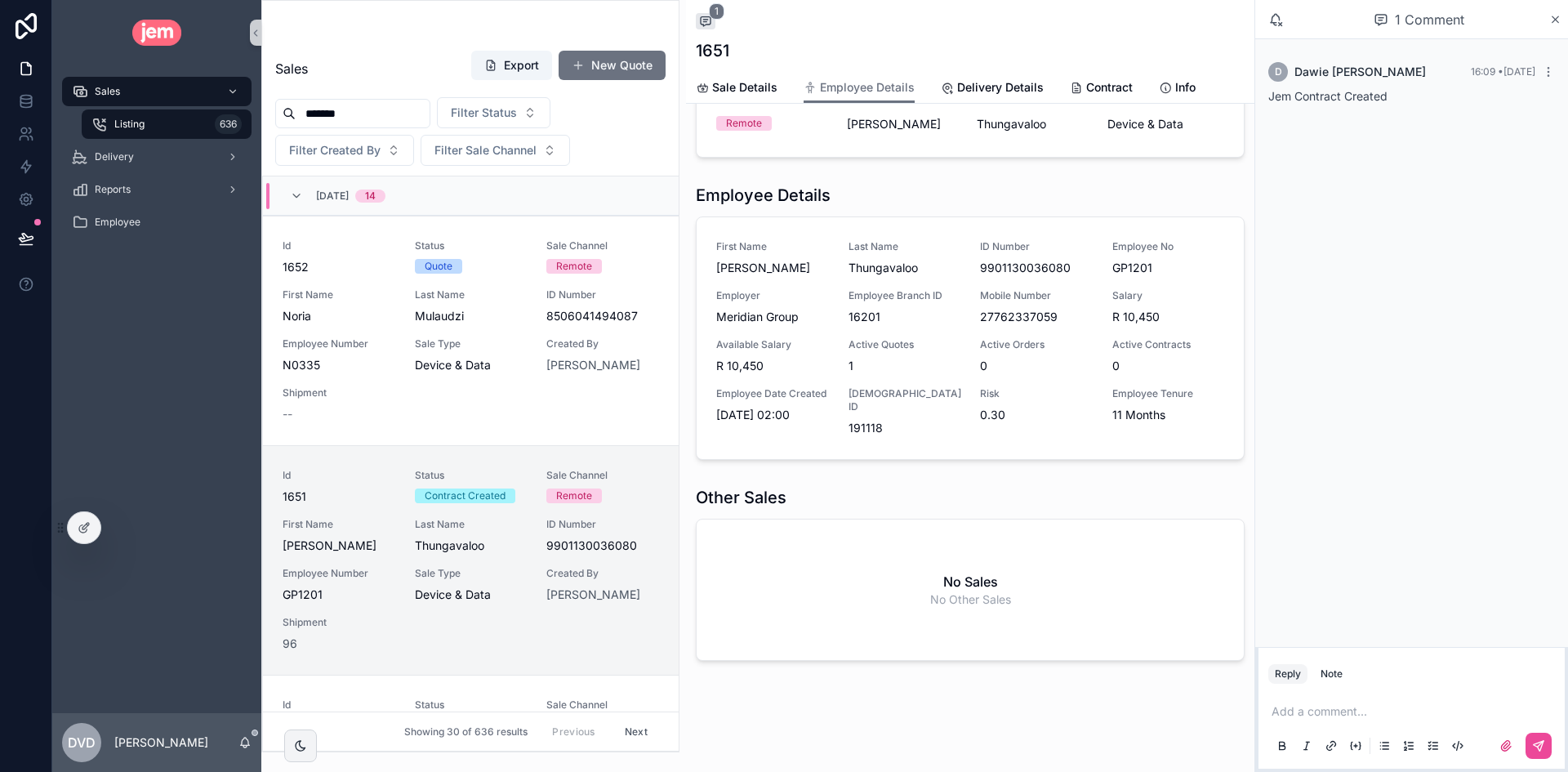
click at [1561, 16] on div "1 Comment" at bounding box center [1411, 20] width 313 height 39
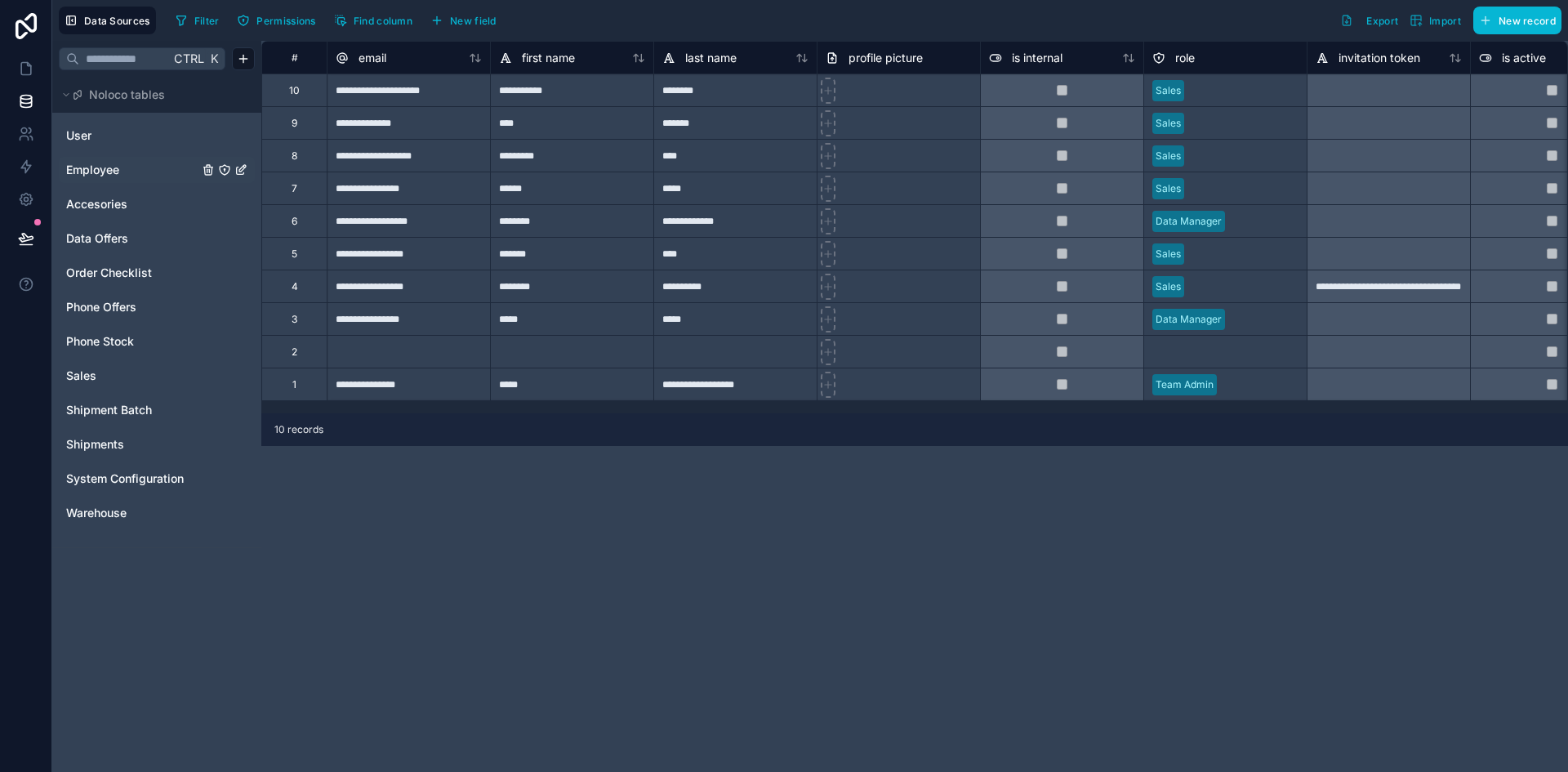
click at [112, 169] on span "Employee" at bounding box center [92, 169] width 53 height 16
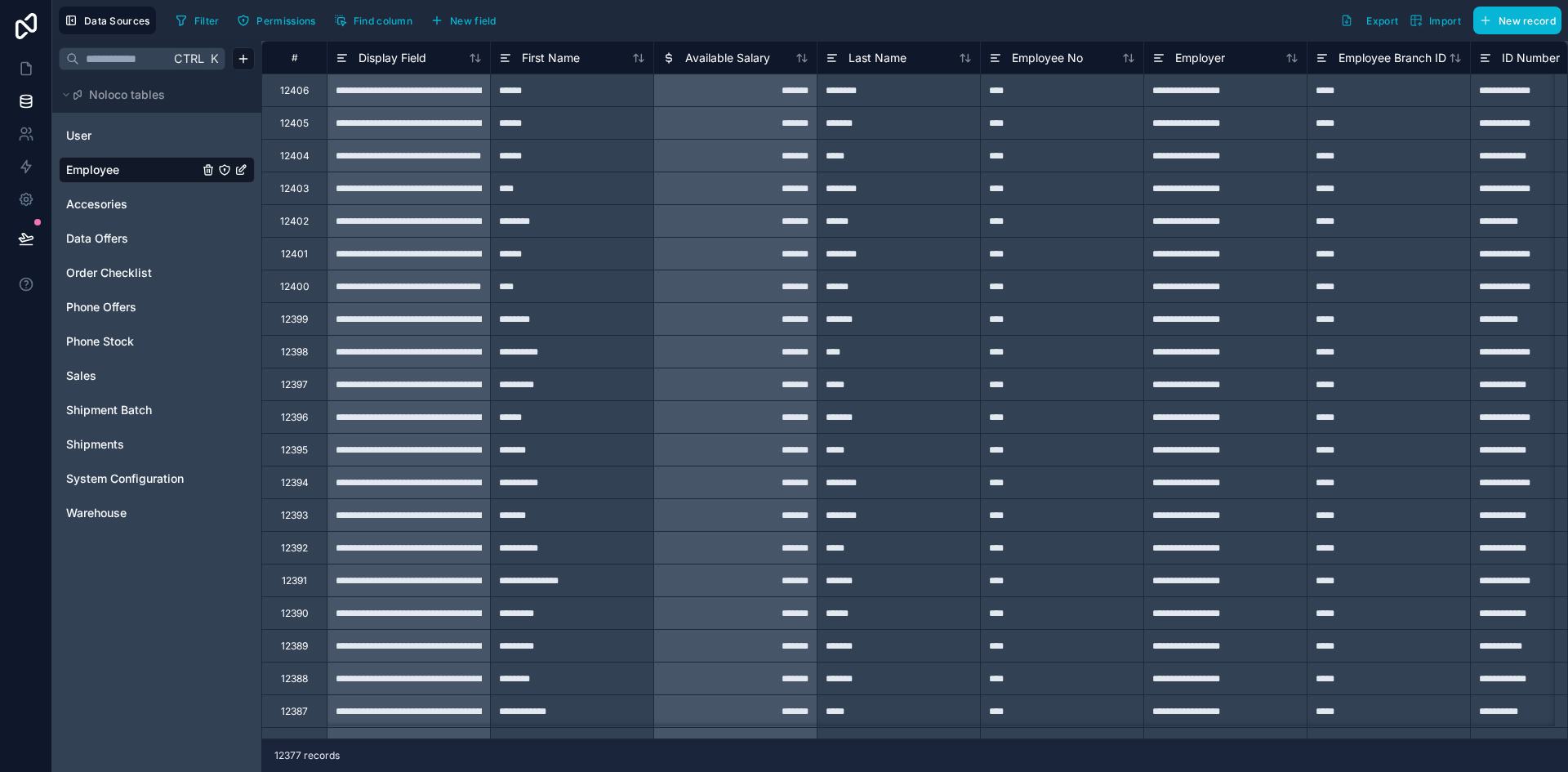
click at [779, 27] on div "Filter Permissions Find column New field Export Import New record" at bounding box center [865, 21] width 1392 height 28
click at [187, 10] on button "Filter" at bounding box center [197, 21] width 56 height 24
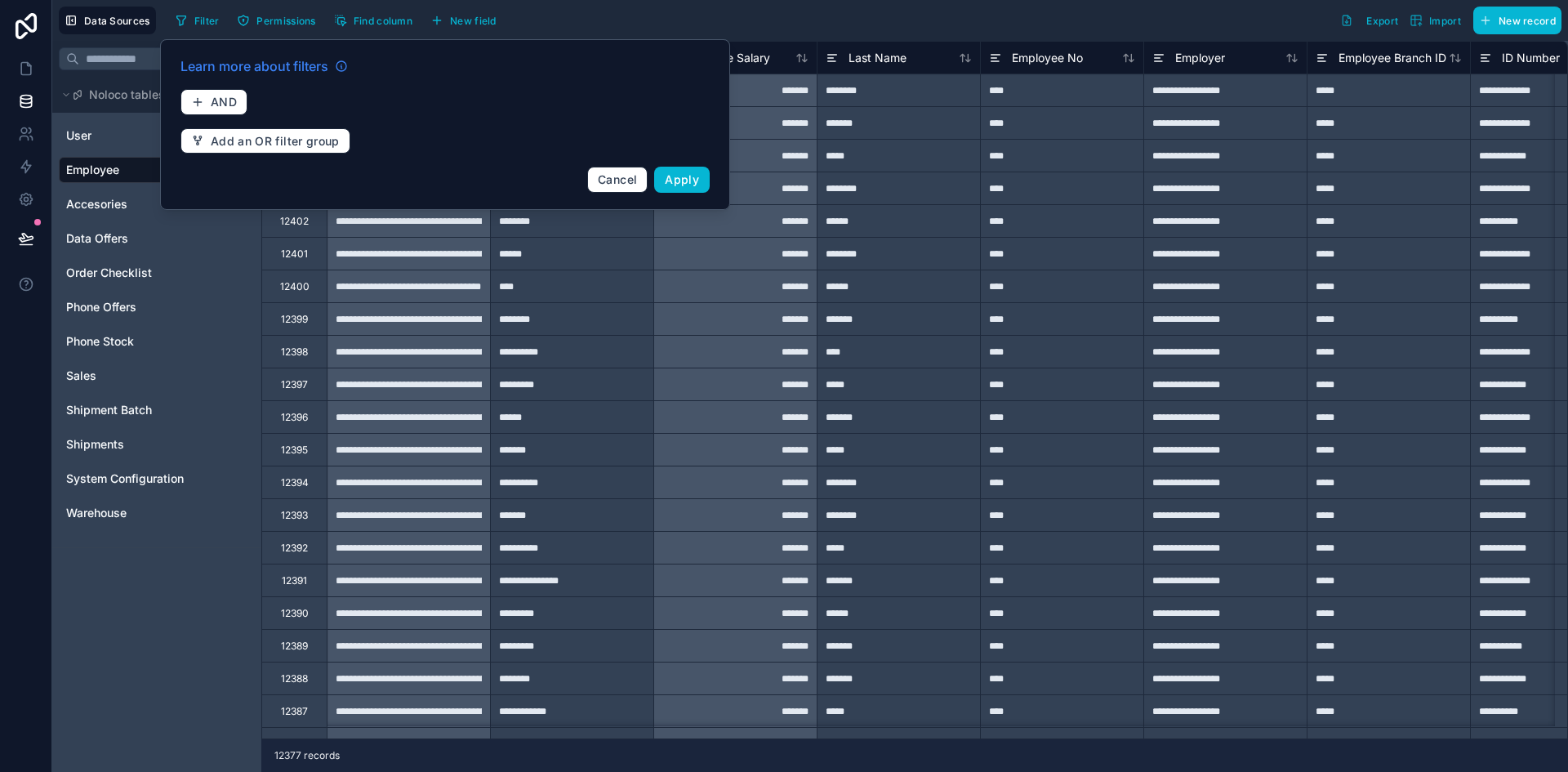
click at [302, 72] on span "Learn more about filters" at bounding box center [254, 66] width 148 height 20
click at [233, 102] on span "AND" at bounding box center [224, 102] width 26 height 15
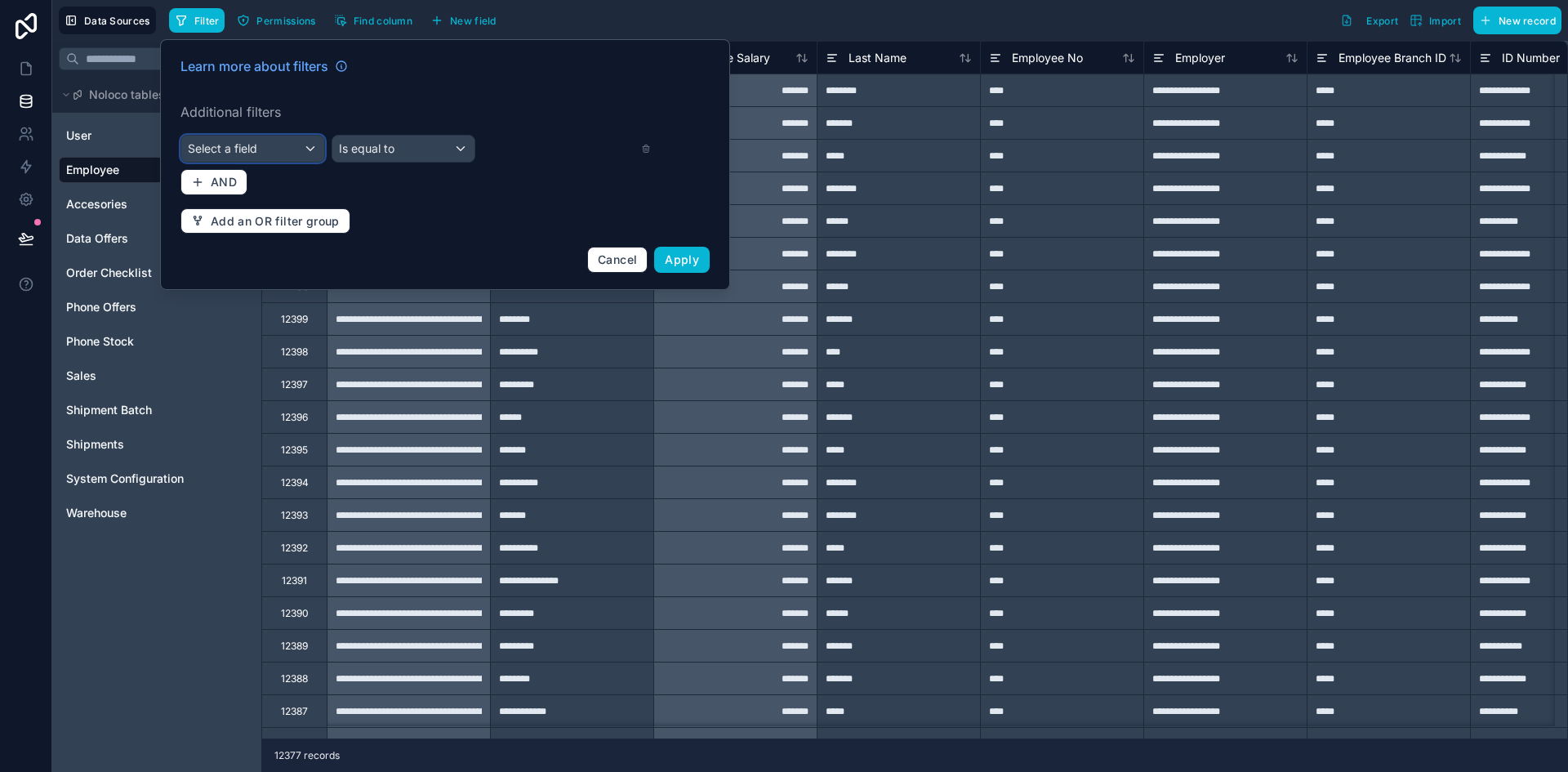
click at [253, 147] on span "Select a field" at bounding box center [223, 148] width 70 height 14
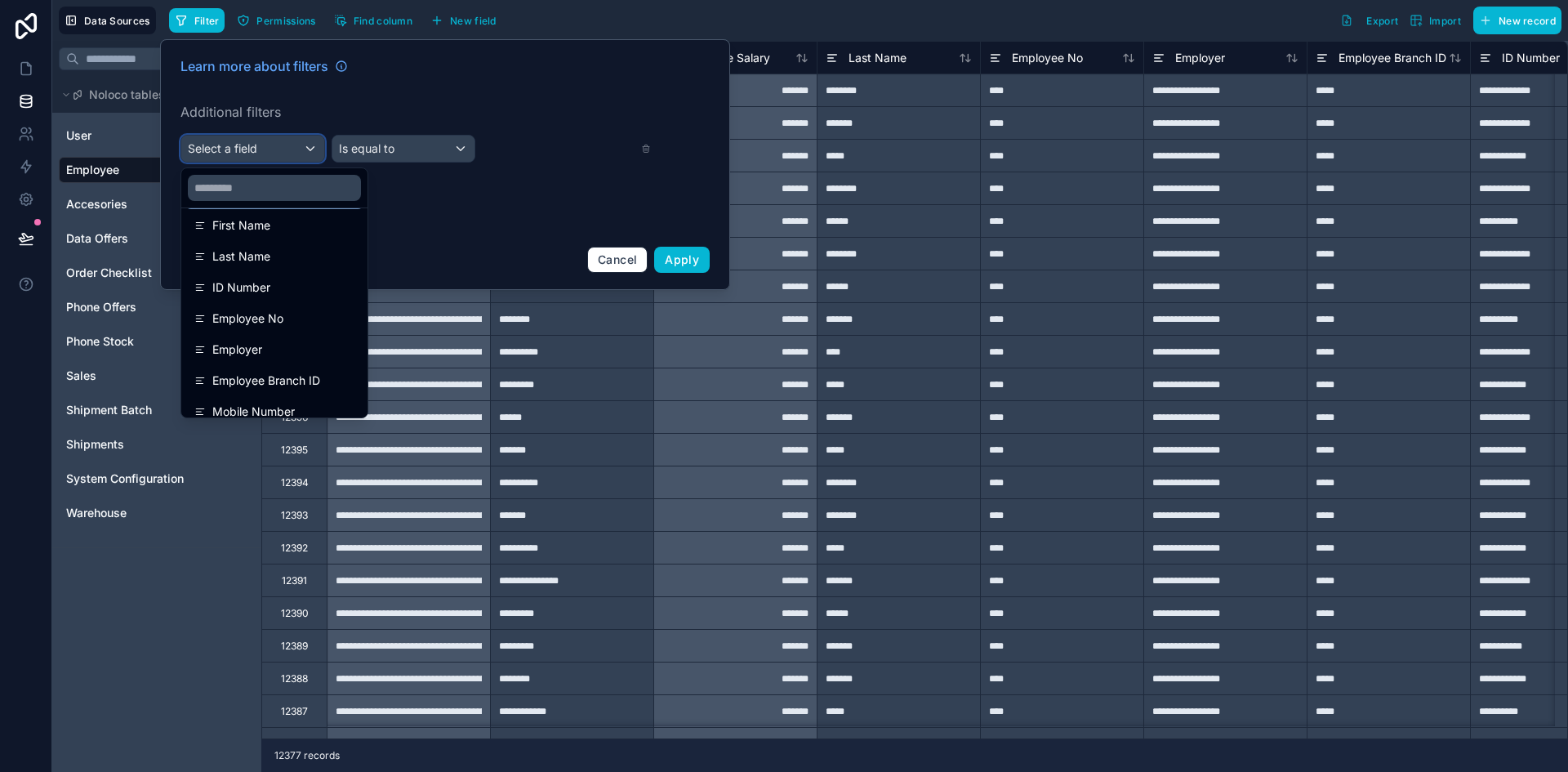
scroll to position [164, 0]
click at [288, 253] on div "ID Number" at bounding box center [274, 259] width 160 height 20
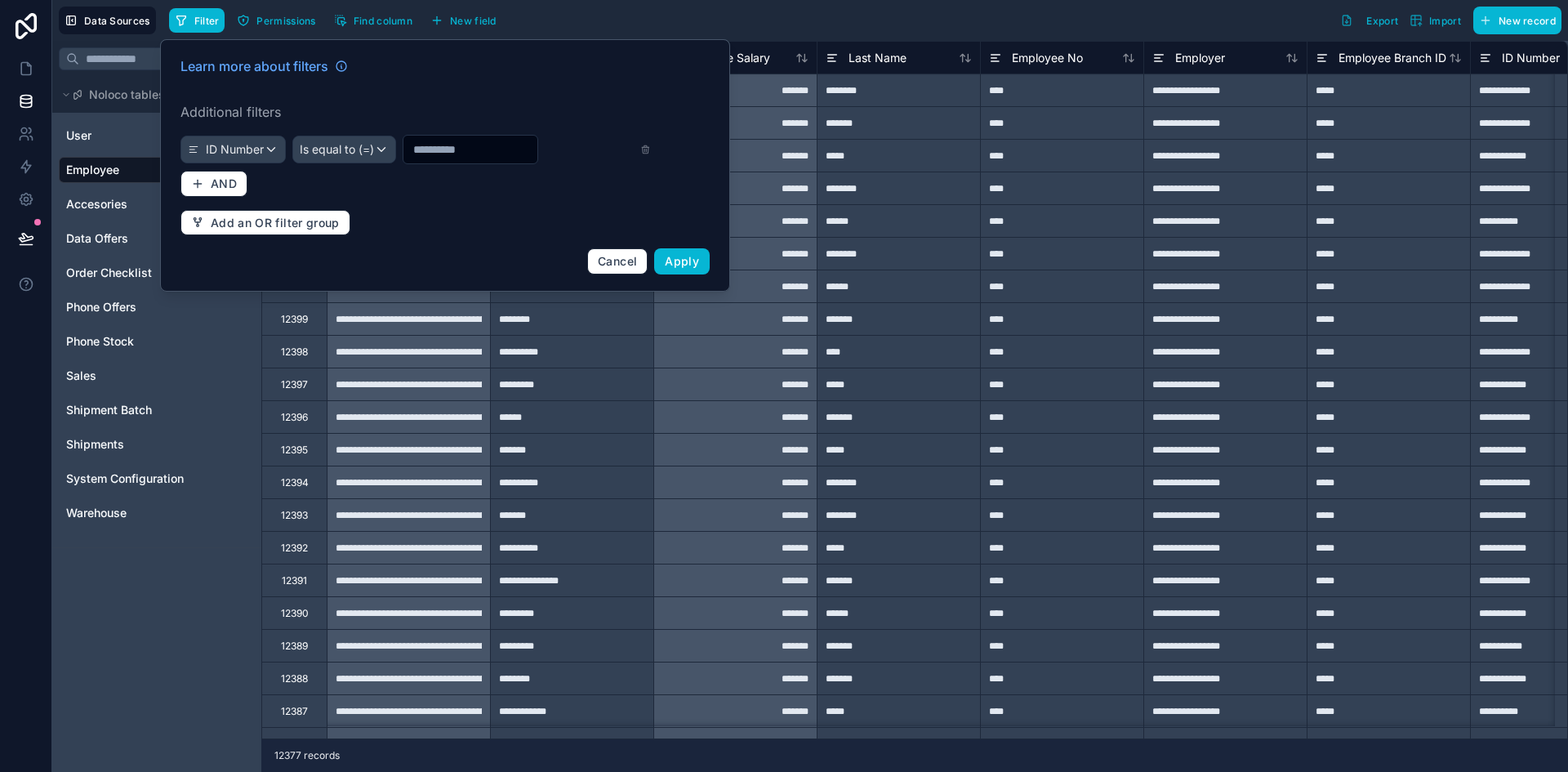
click at [474, 147] on input "text" at bounding box center [470, 150] width 133 height 23
paste input "**********"
type input "**********"
click at [688, 258] on span "Apply" at bounding box center [682, 260] width 34 height 14
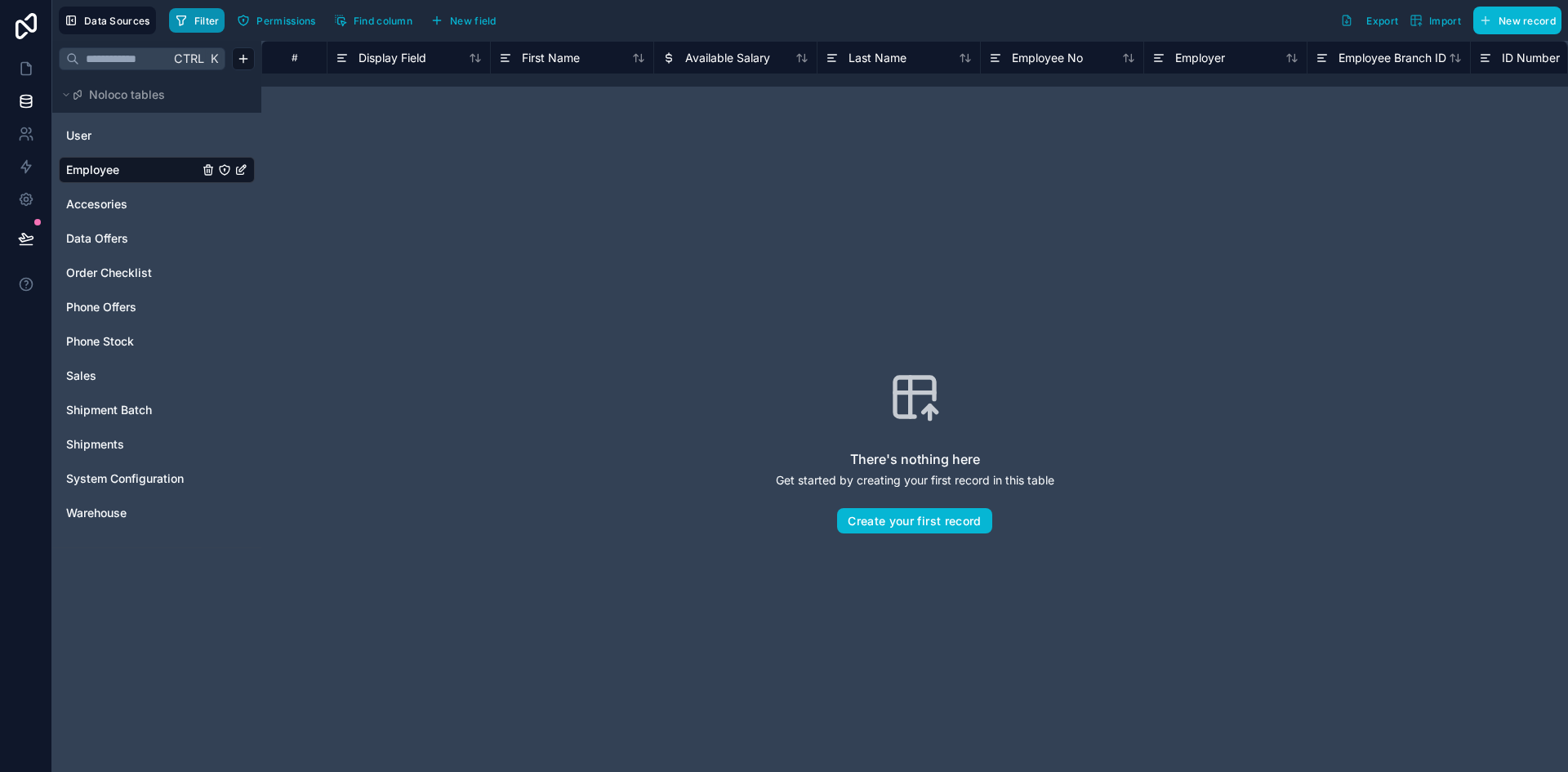
click at [215, 16] on span "Filter" at bounding box center [207, 21] width 25 height 12
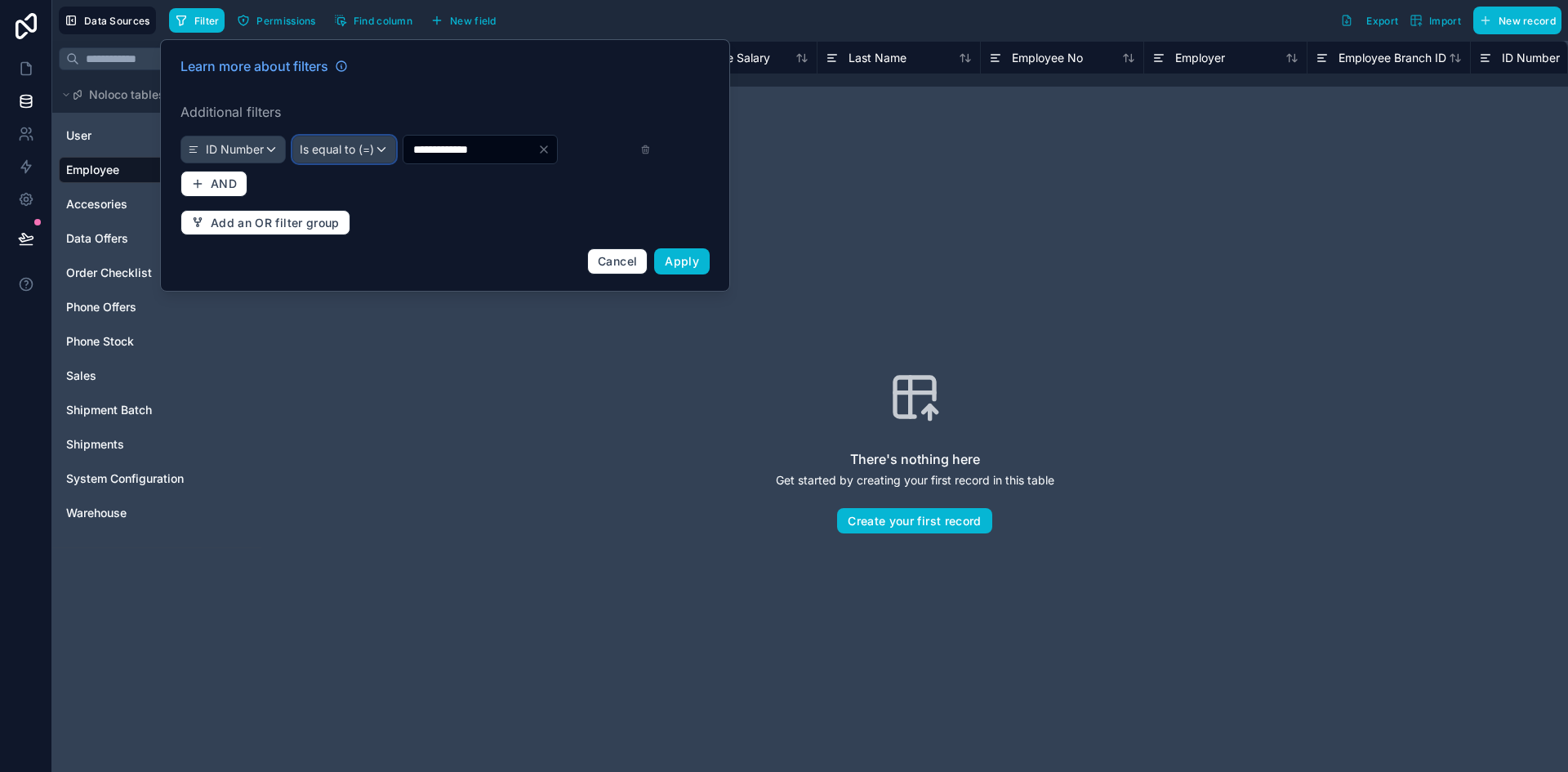
click at [335, 151] on span "Is equal to (=)" at bounding box center [337, 149] width 74 height 16
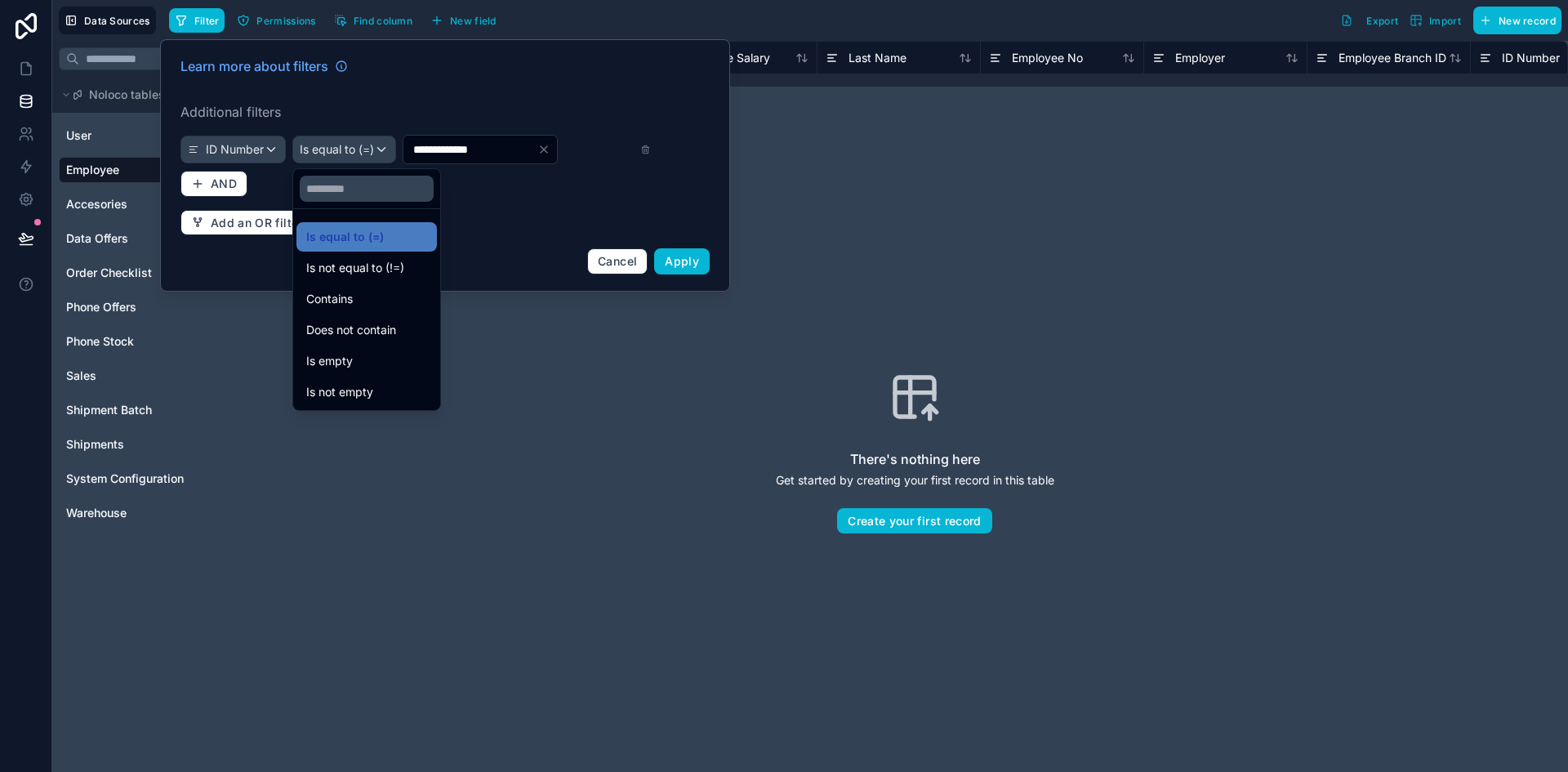
click at [383, 302] on div "Contains" at bounding box center [367, 299] width 121 height 20
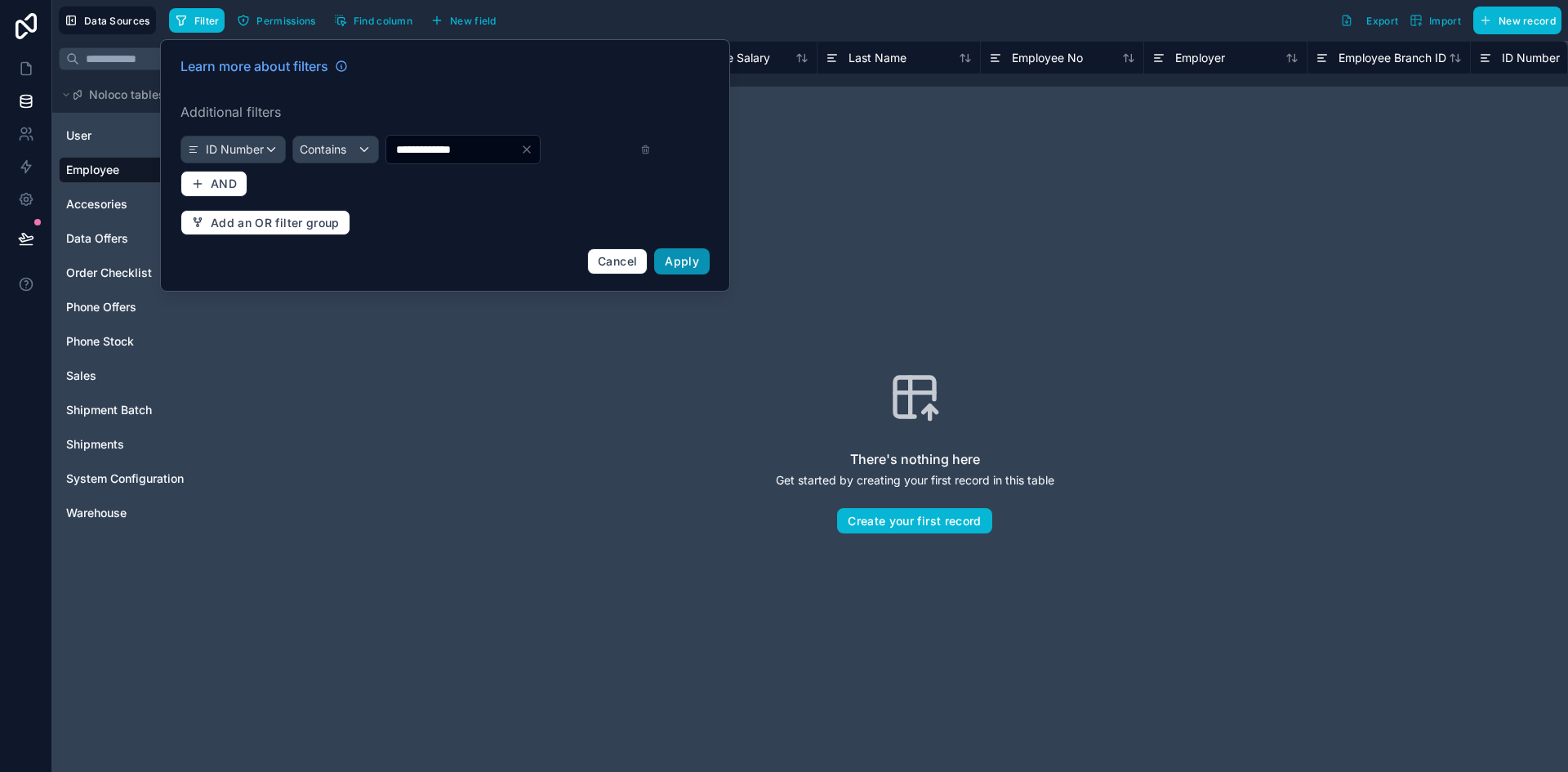
click at [693, 264] on span "Apply" at bounding box center [682, 260] width 34 height 14
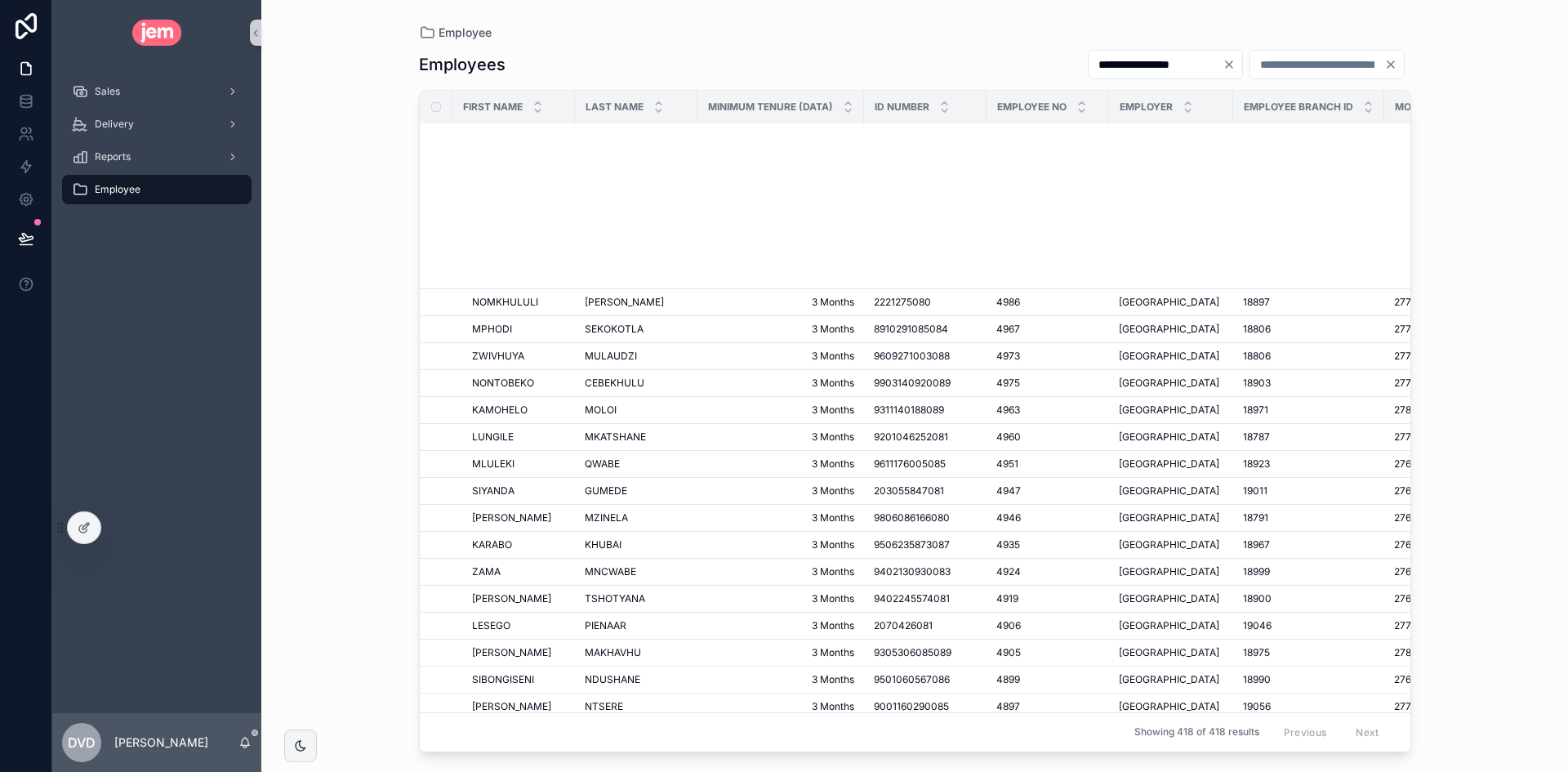
scroll to position [1961, 0]
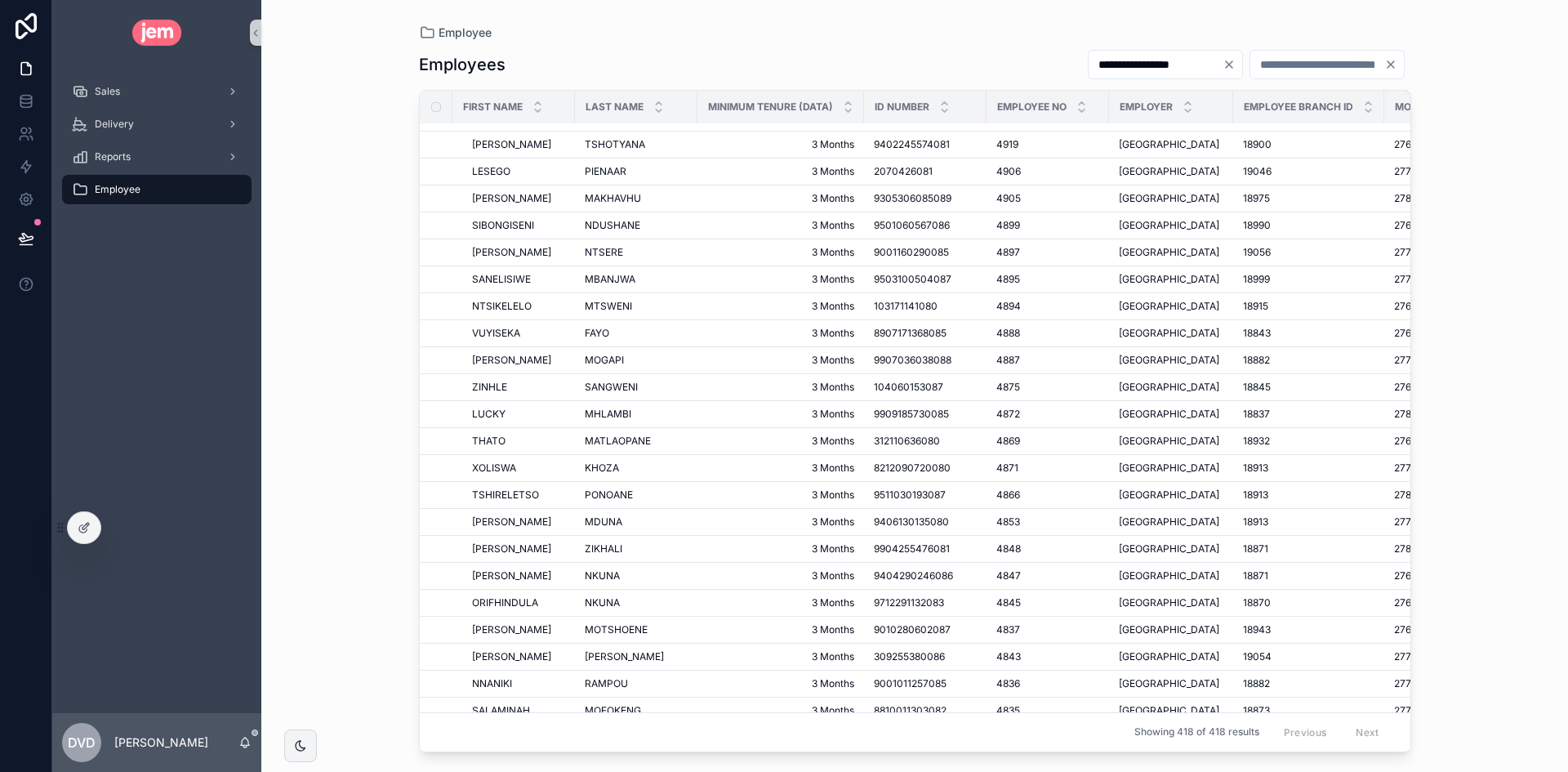
click at [433, 102] on th "scrollable content" at bounding box center [435, 106] width 33 height 33
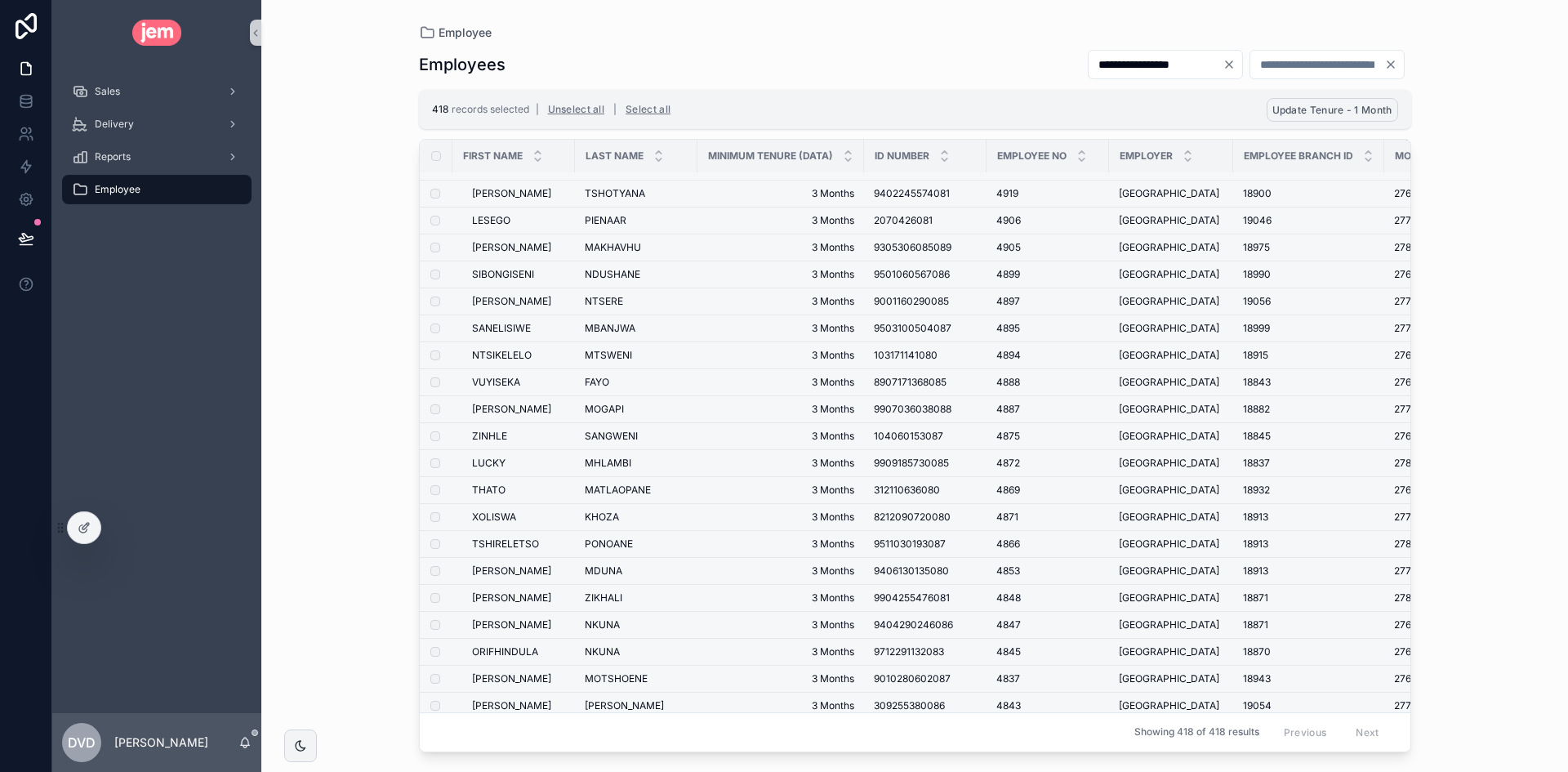
click at [1304, 114] on span "Update Tenure - 1 Month" at bounding box center [1332, 109] width 120 height 12
click at [1411, 71] on button "scrollable content" at bounding box center [1411, 78] width 20 height 20
